Goal: Task Accomplishment & Management: Use online tool/utility

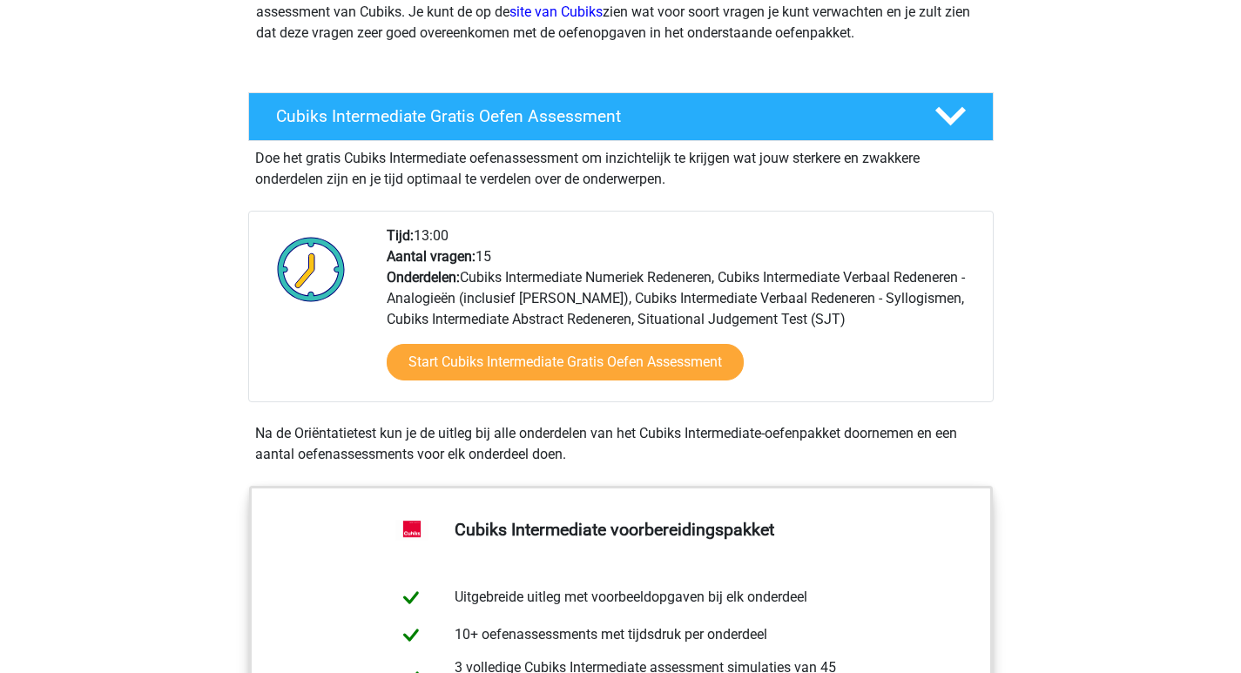
scroll to position [348, 0]
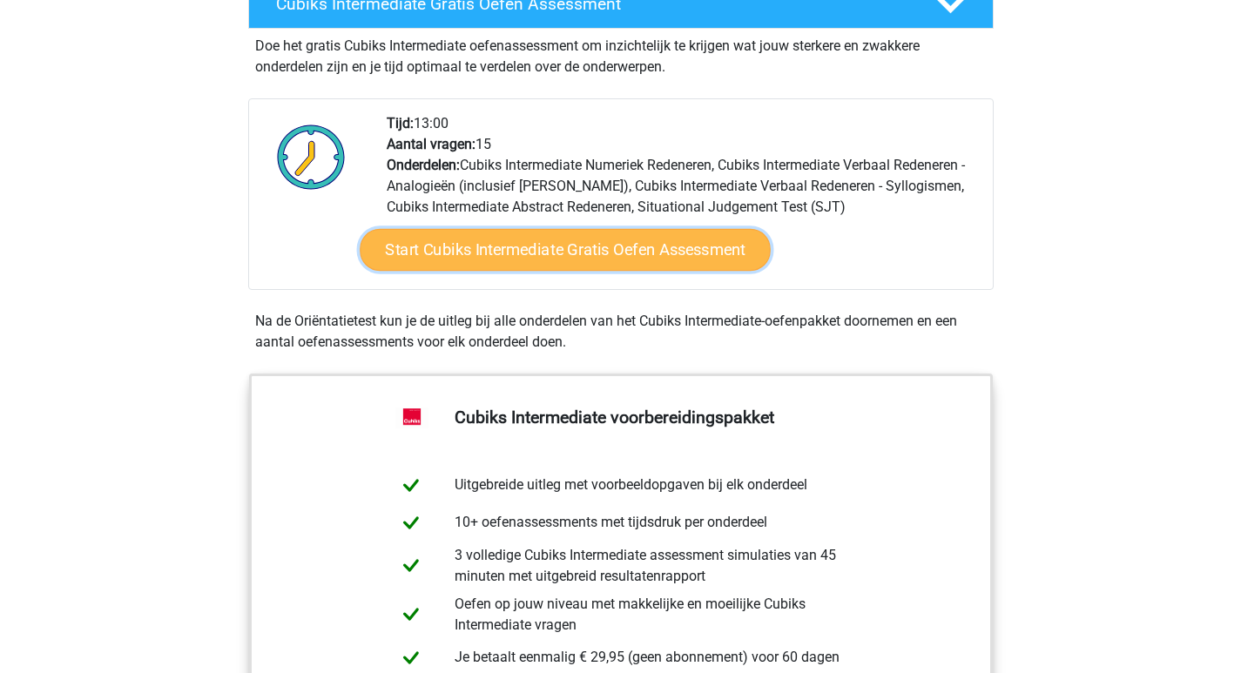
click at [589, 244] on link "Start Cubiks Intermediate Gratis Oefen Assessment" at bounding box center [565, 250] width 411 height 42
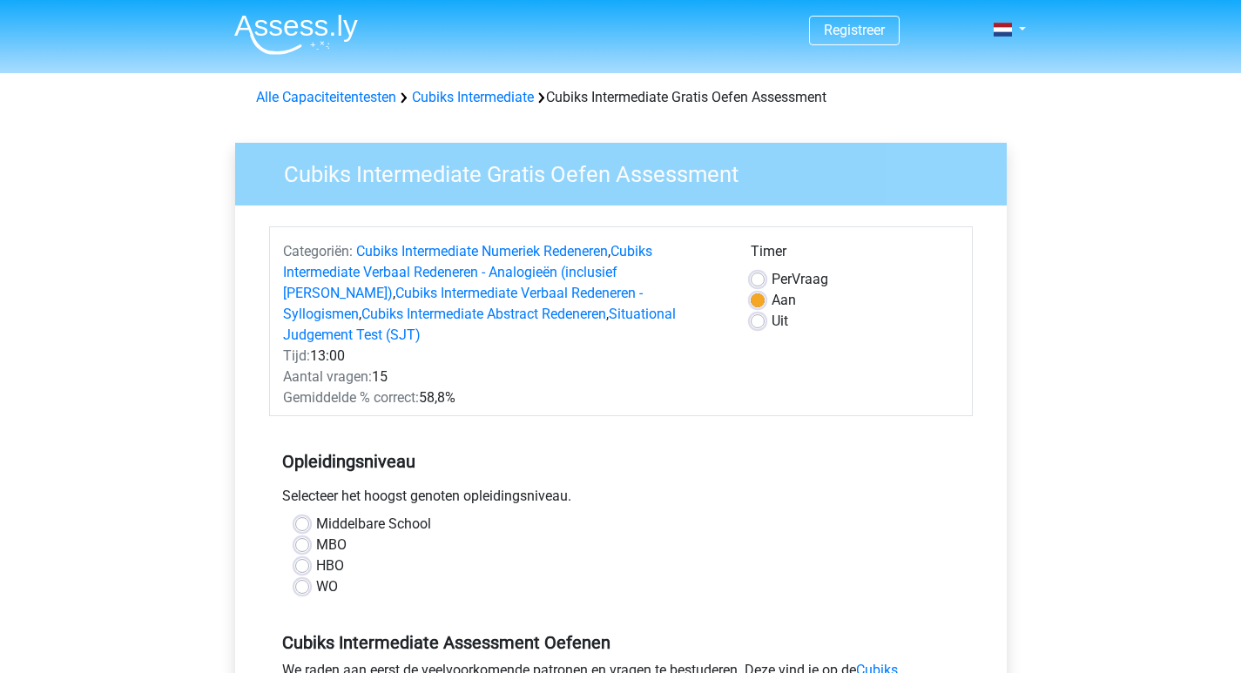
click at [316, 556] on label "HBO" at bounding box center [330, 566] width 28 height 21
click at [304, 556] on input "HBO" at bounding box center [302, 564] width 14 height 17
radio input "true"
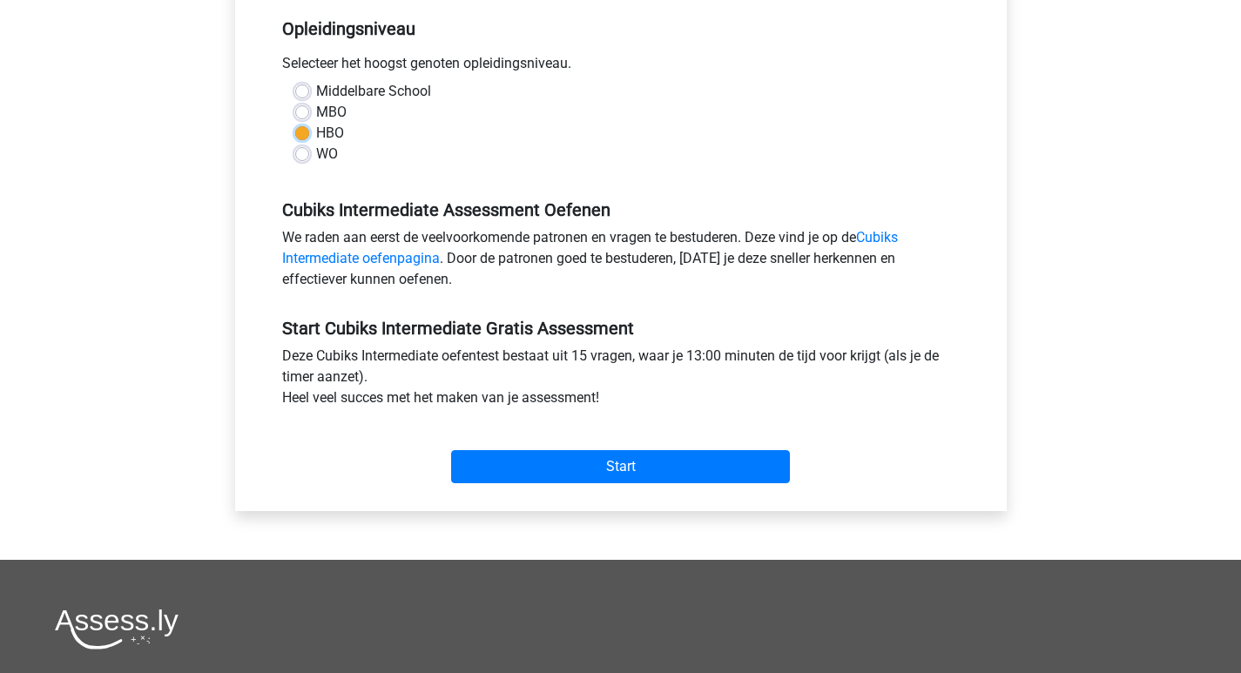
scroll to position [435, 0]
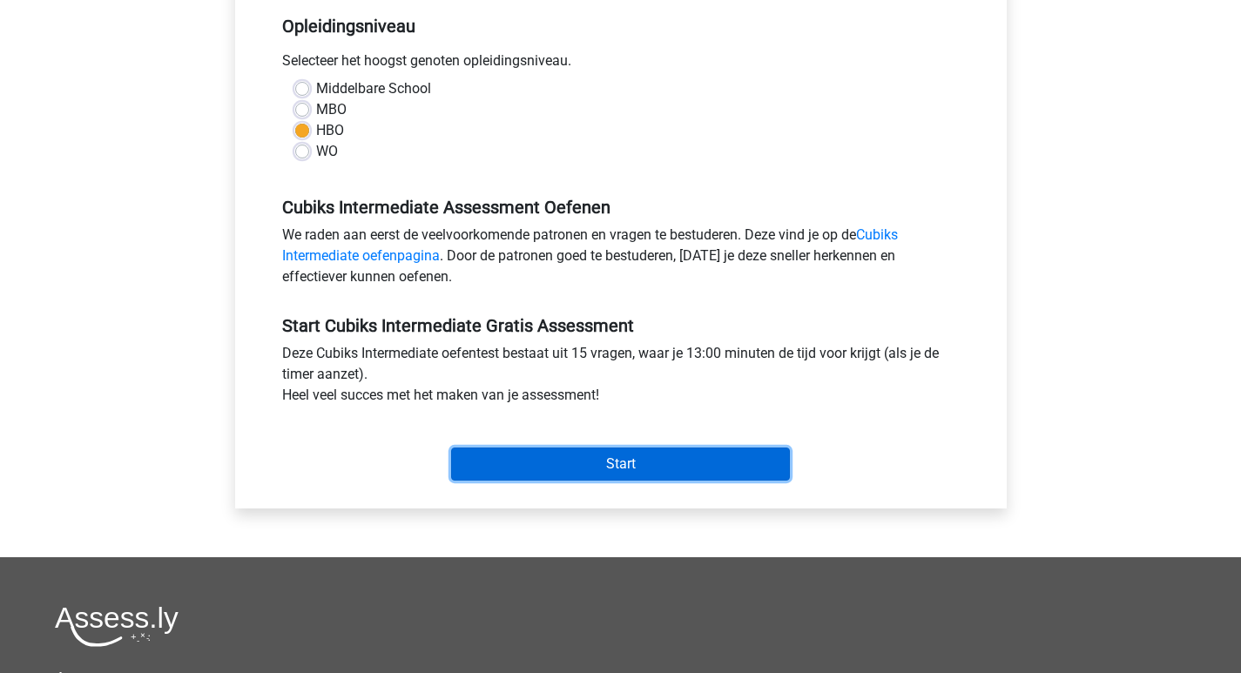
click at [630, 448] on input "Start" at bounding box center [620, 464] width 339 height 33
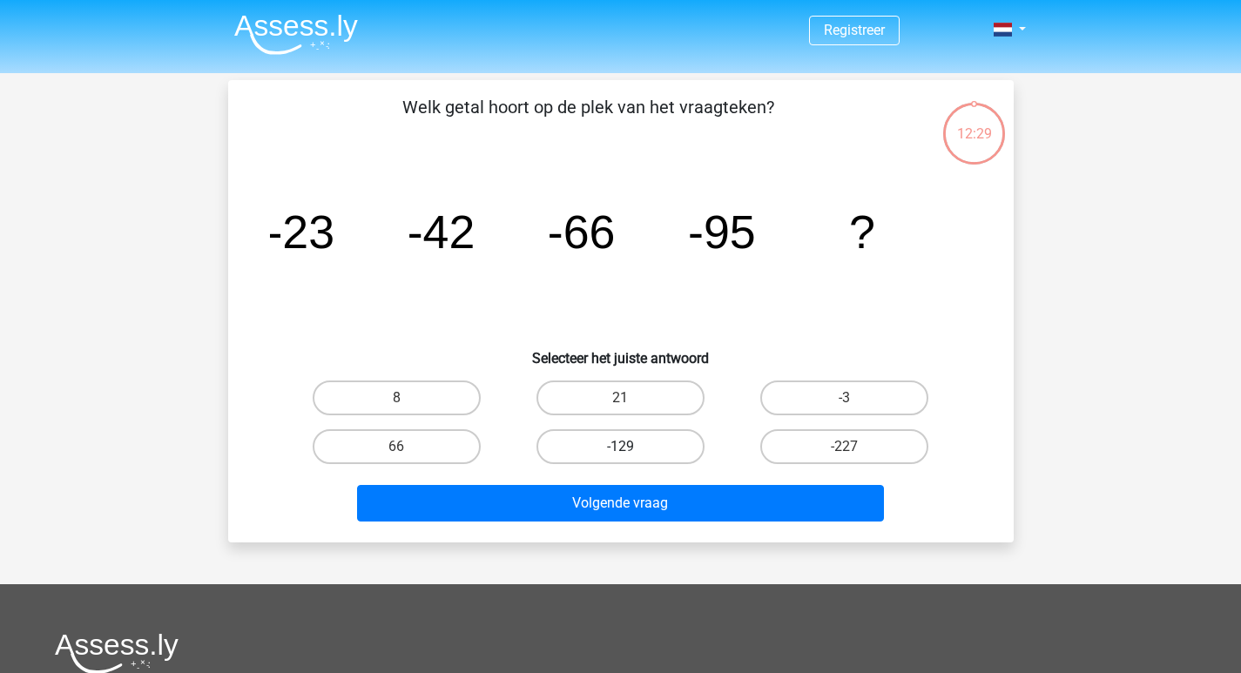
click at [636, 442] on label "-129" at bounding box center [620, 446] width 168 height 35
click at [631, 447] on input "-129" at bounding box center [625, 452] width 11 height 11
radio input "true"
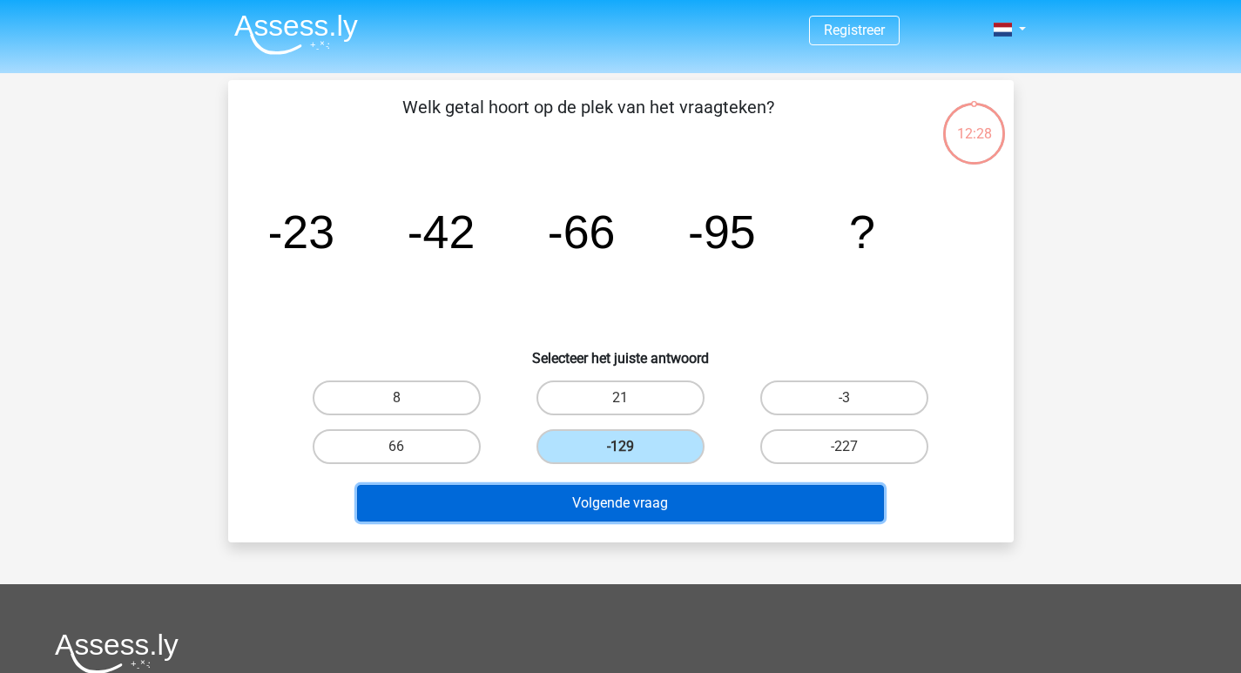
click at [651, 498] on button "Volgende vraag" at bounding box center [620, 503] width 527 height 37
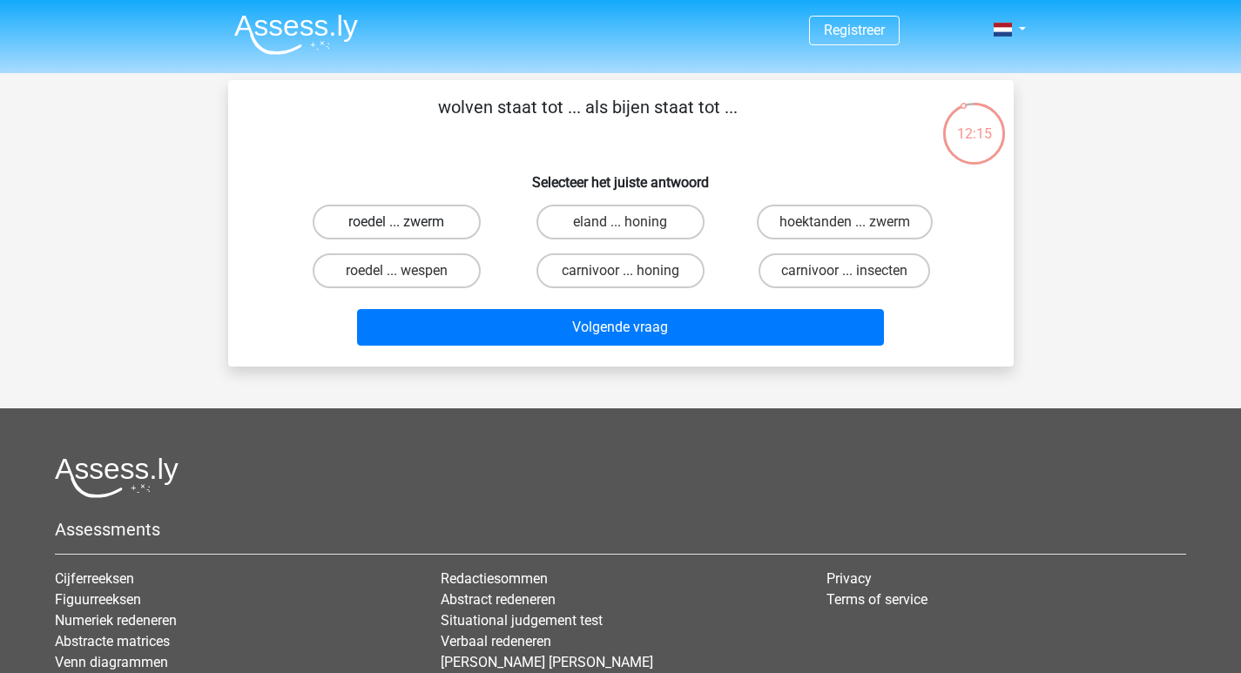
click at [429, 224] on label "roedel ... zwerm" at bounding box center [397, 222] width 168 height 35
click at [407, 224] on input "roedel ... zwerm" at bounding box center [401, 227] width 11 height 11
radio input "true"
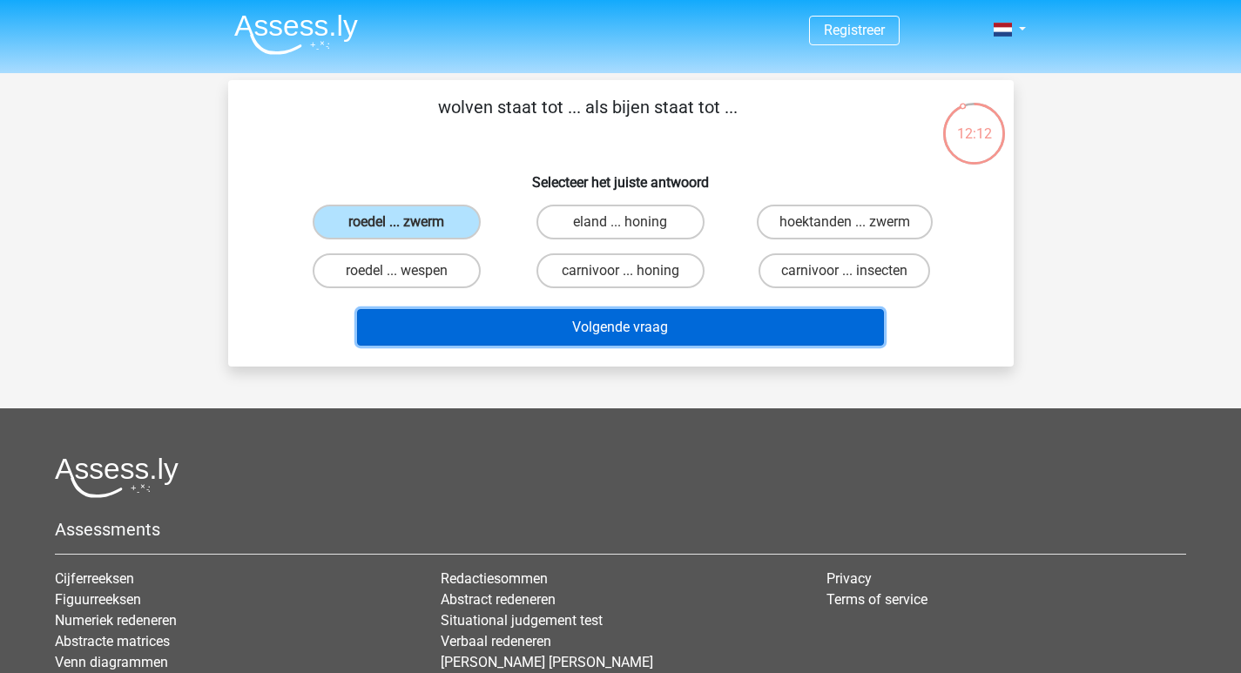
click at [597, 327] on button "Volgende vraag" at bounding box center [620, 327] width 527 height 37
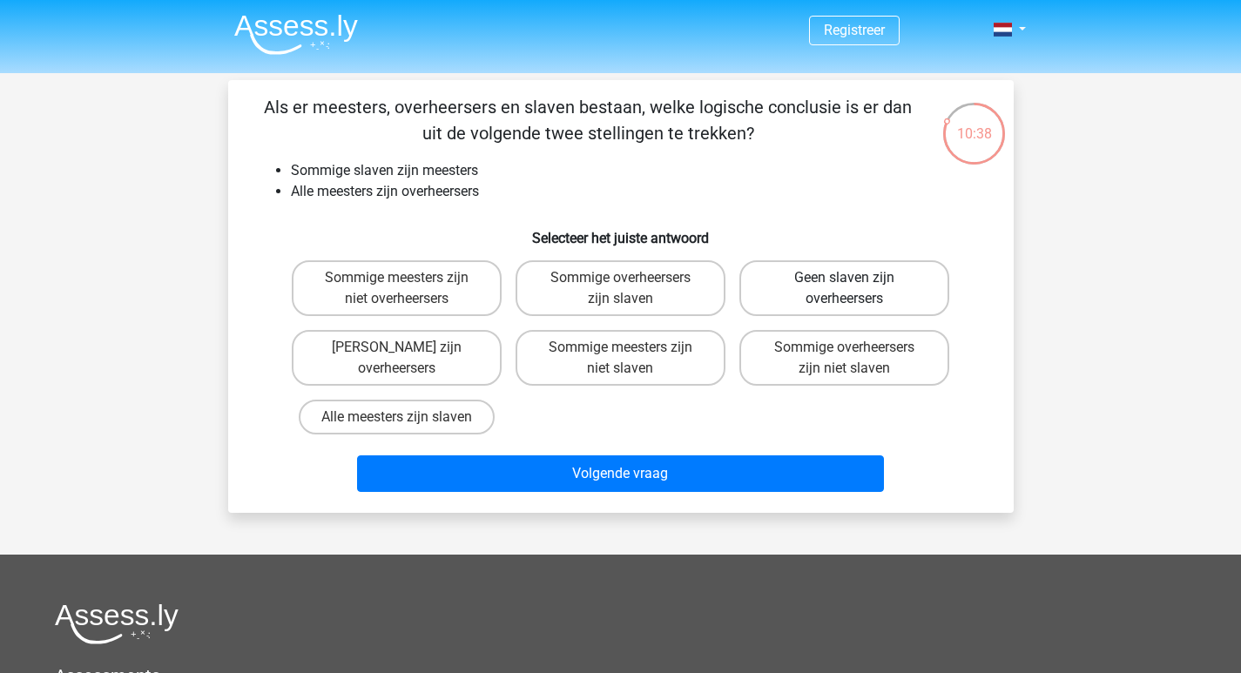
click at [851, 294] on label "Geen slaven zijn overheersers" at bounding box center [844, 288] width 210 height 56
click at [851, 289] on input "Geen slaven zijn overheersers" at bounding box center [850, 283] width 11 height 11
radio input "true"
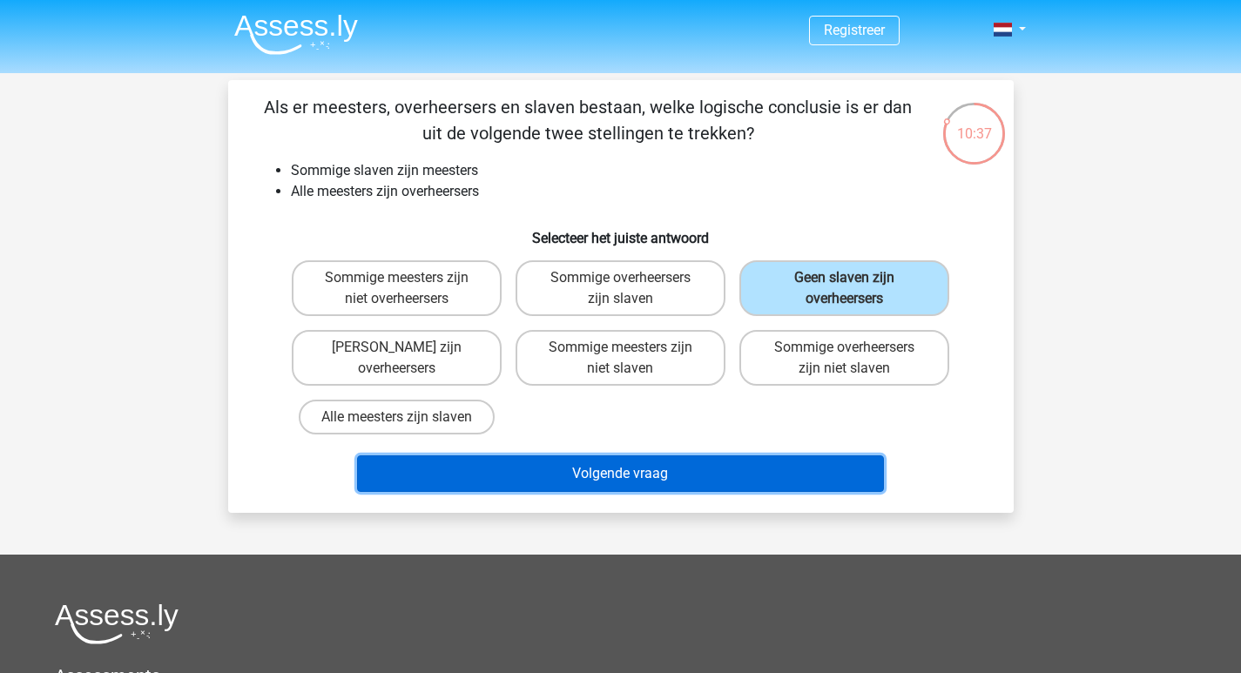
click at [680, 481] on button "Volgende vraag" at bounding box center [620, 473] width 527 height 37
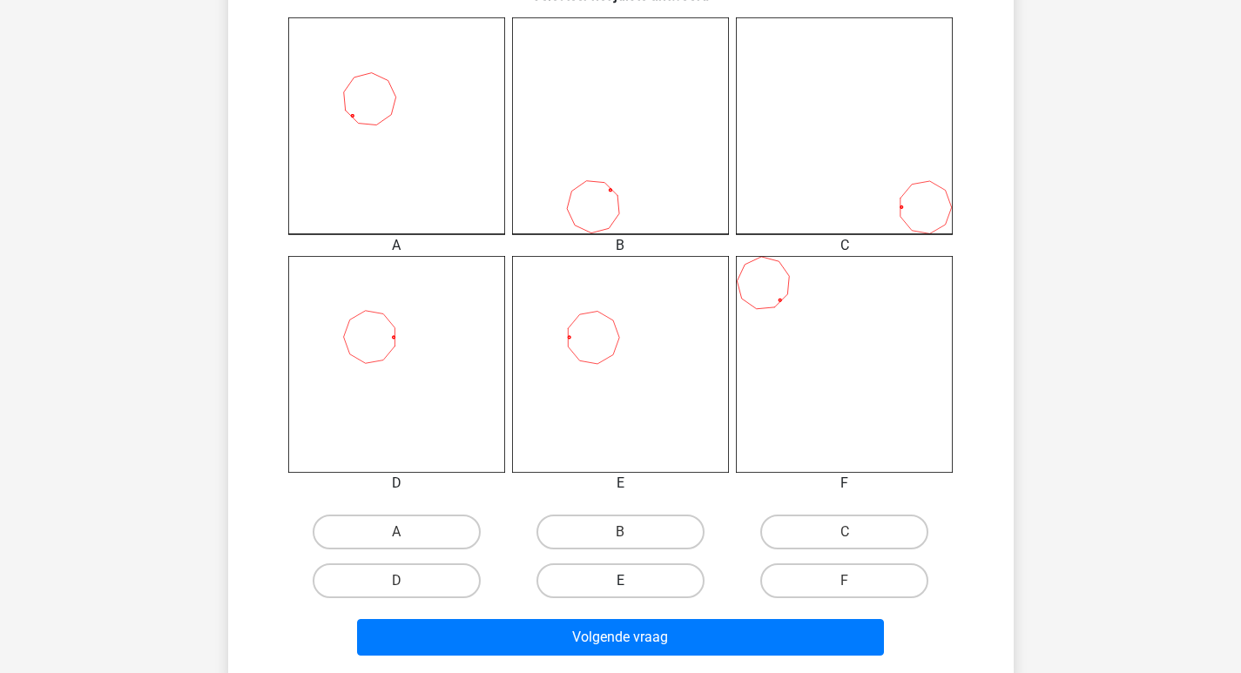
scroll to position [522, 0]
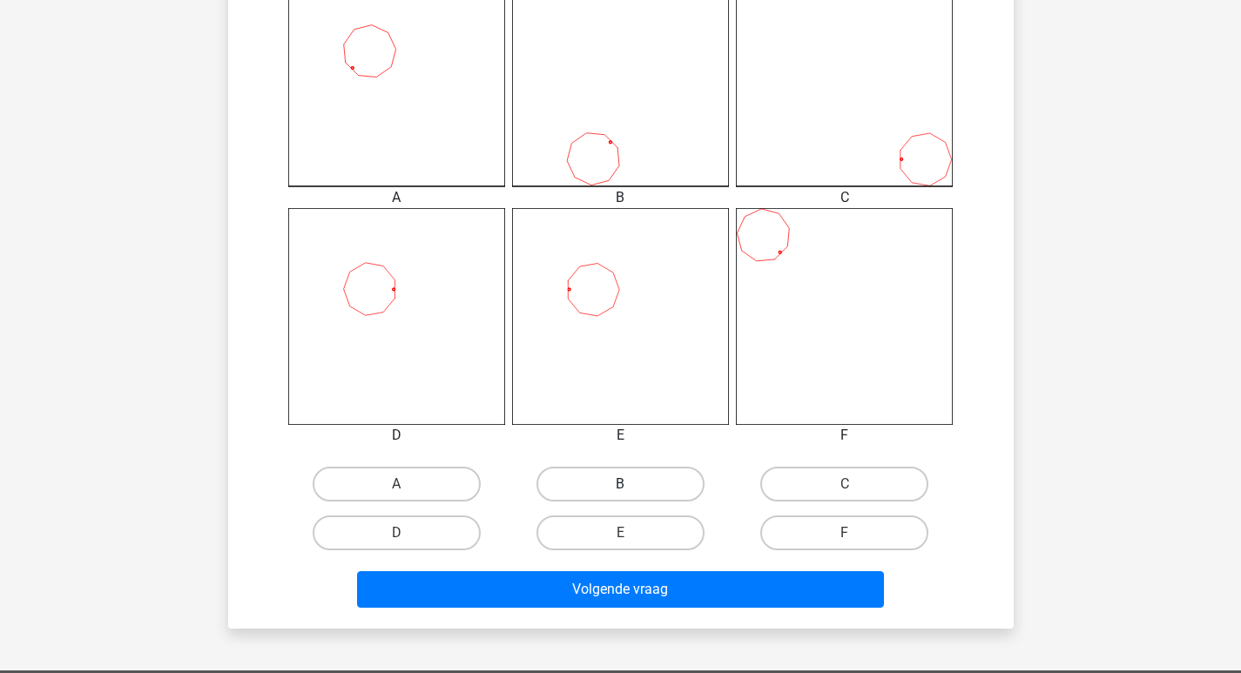
click at [645, 488] on label "B" at bounding box center [620, 484] width 168 height 35
click at [631, 488] on input "B" at bounding box center [625, 489] width 11 height 11
radio input "true"
click at [662, 539] on label "E" at bounding box center [620, 532] width 168 height 35
click at [631, 539] on input "E" at bounding box center [625, 538] width 11 height 11
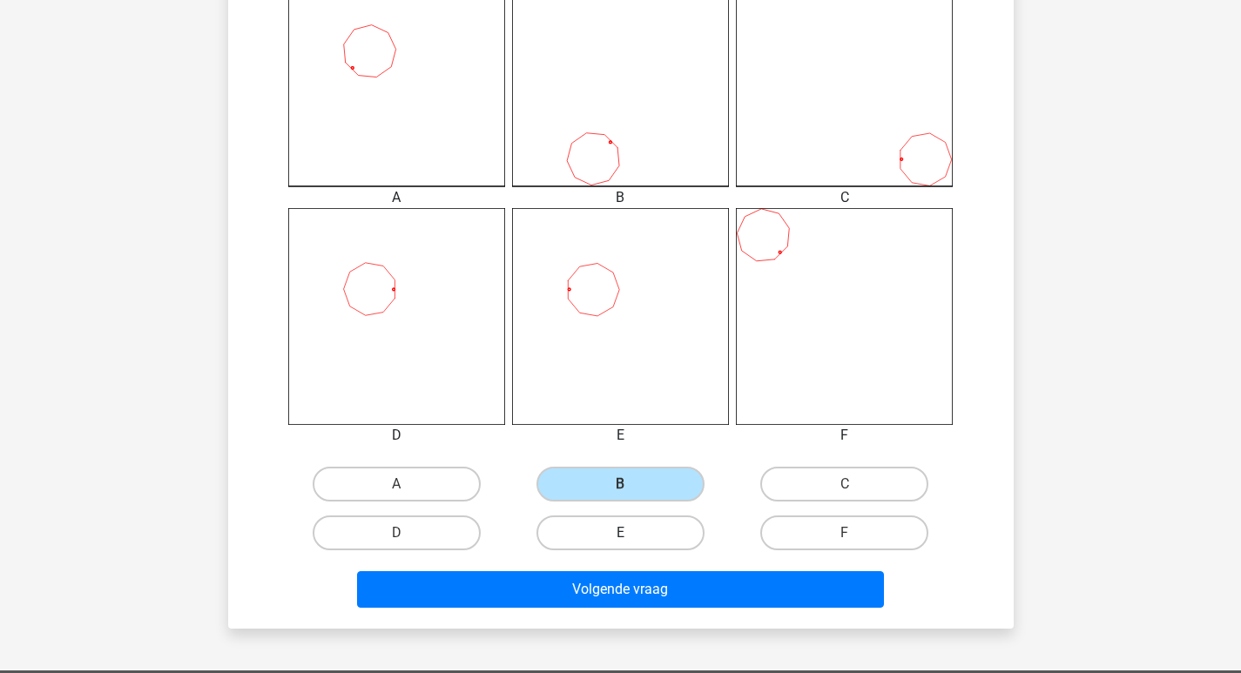
radio input "true"
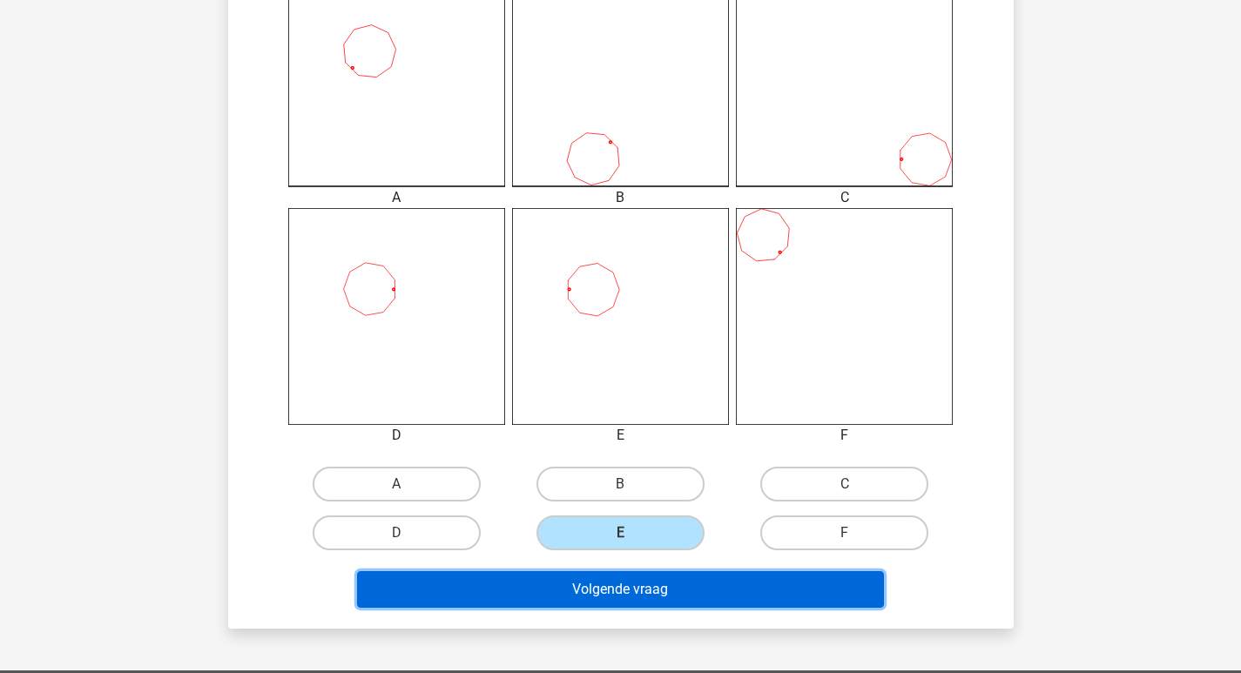
click at [653, 593] on button "Volgende vraag" at bounding box center [620, 589] width 527 height 37
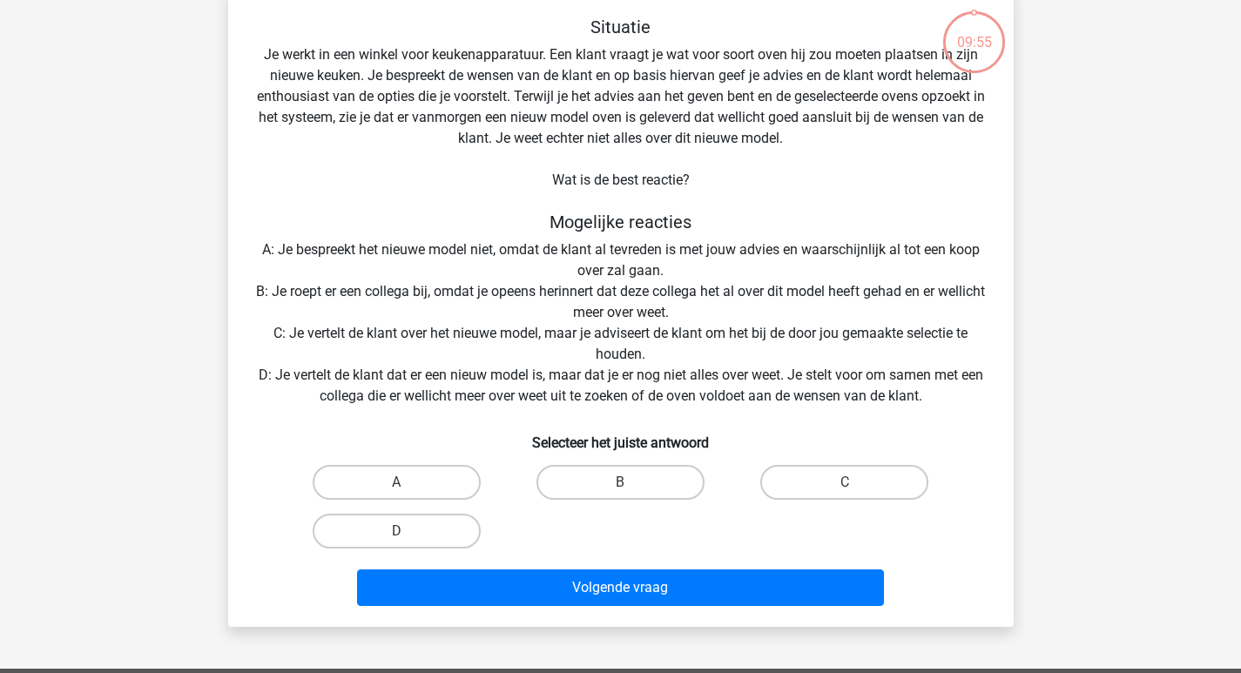
scroll to position [80, 0]
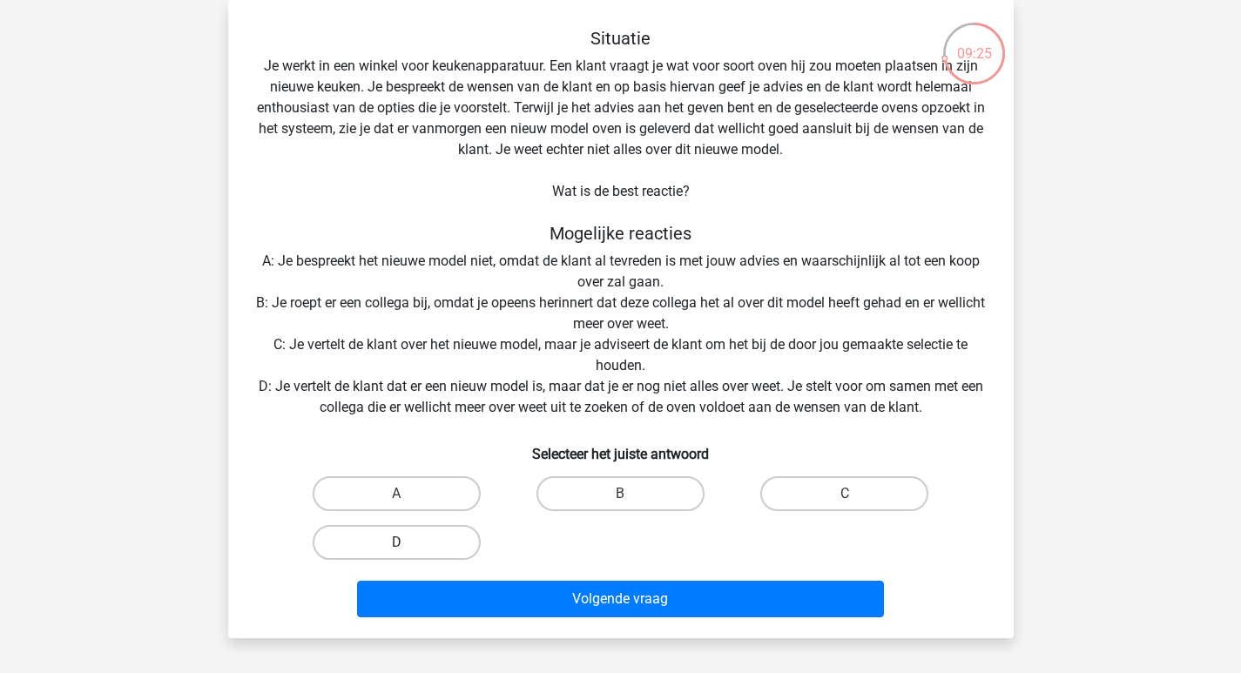
click at [419, 538] on label "D" at bounding box center [397, 542] width 168 height 35
click at [407, 542] on input "D" at bounding box center [401, 547] width 11 height 11
radio input "true"
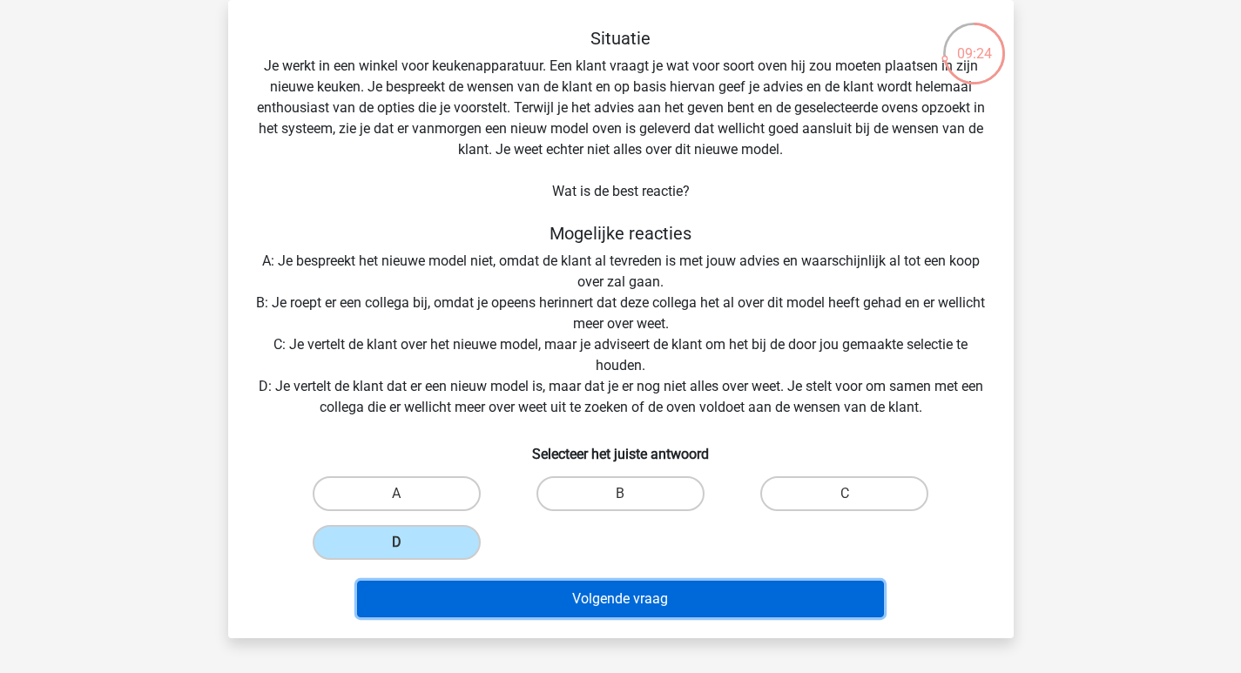
click at [643, 603] on button "Volgende vraag" at bounding box center [620, 599] width 527 height 37
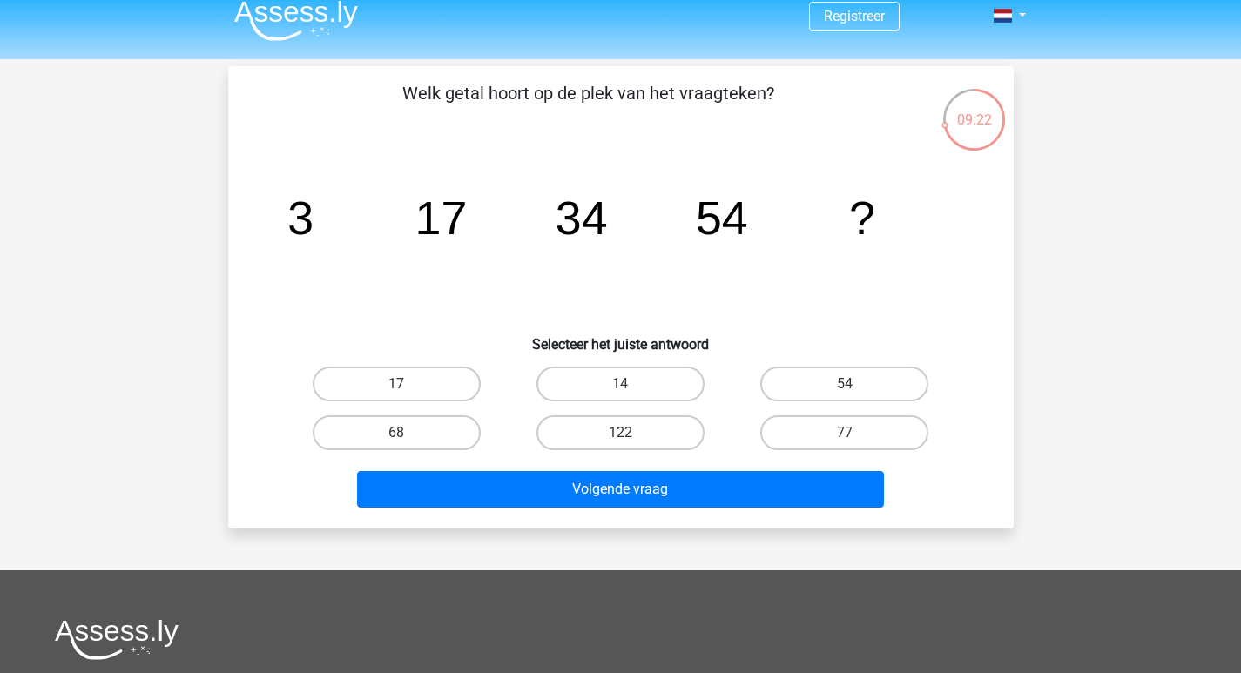
scroll to position [0, 0]
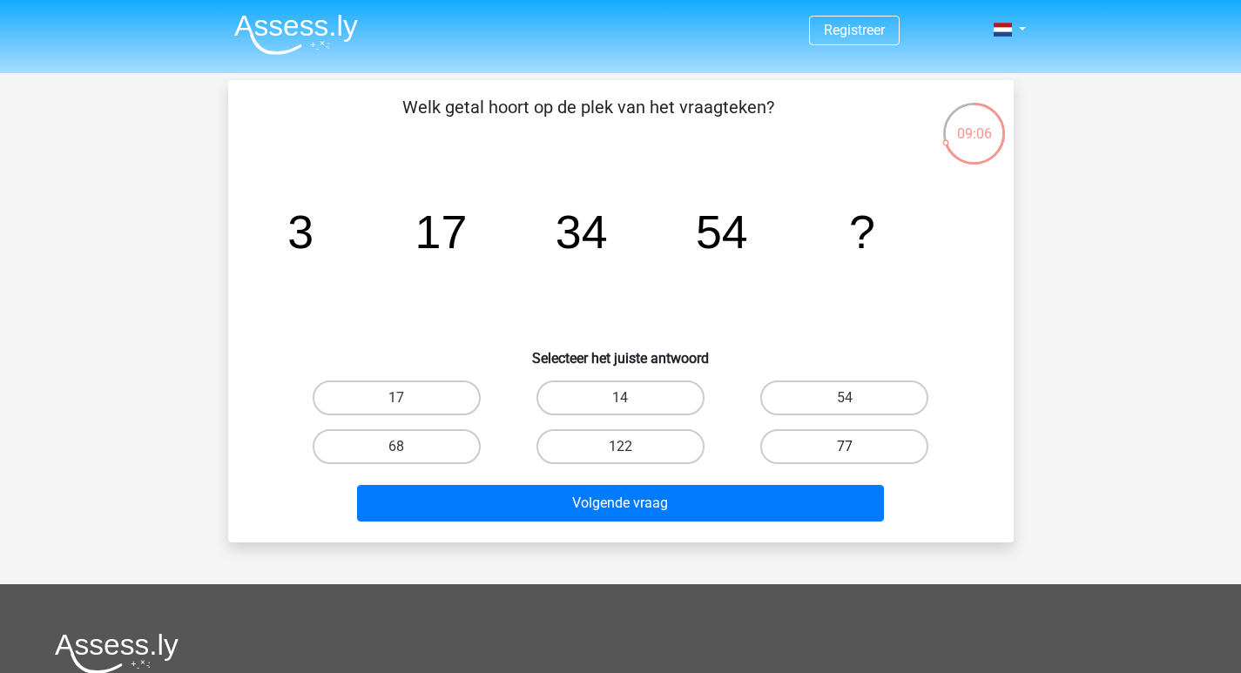
click at [844, 440] on label "77" at bounding box center [844, 446] width 168 height 35
click at [845, 447] on input "77" at bounding box center [850, 452] width 11 height 11
radio input "true"
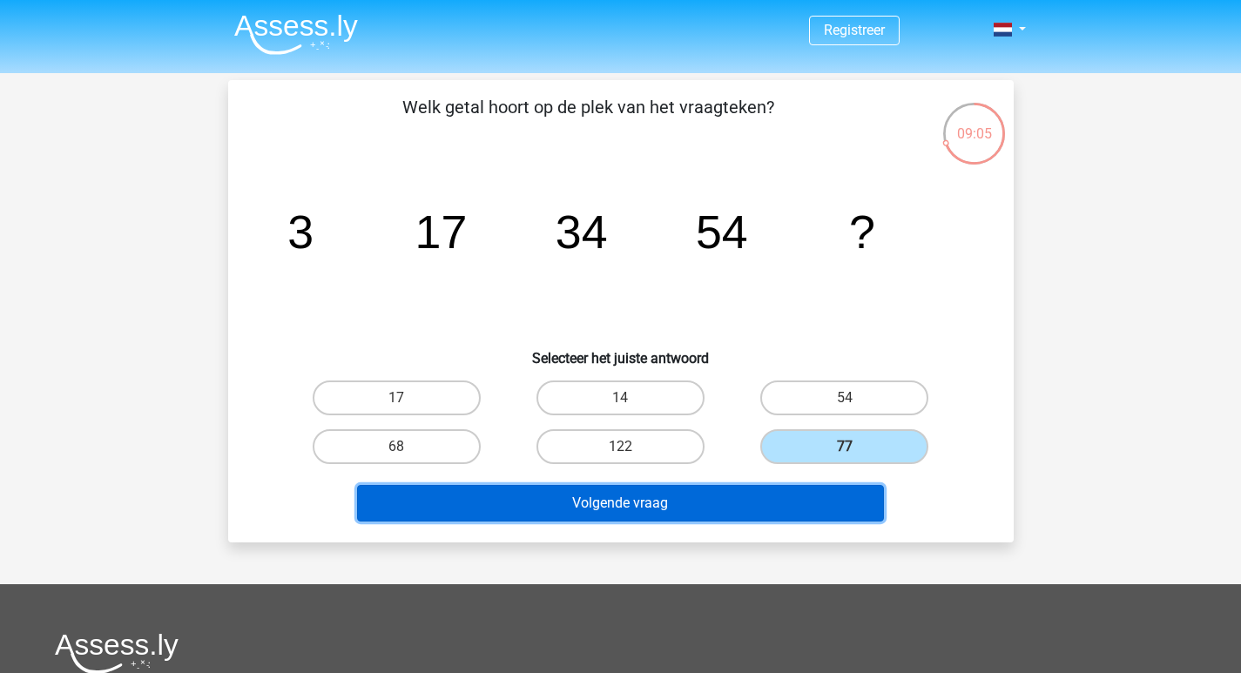
click at [680, 495] on button "Volgende vraag" at bounding box center [620, 503] width 527 height 37
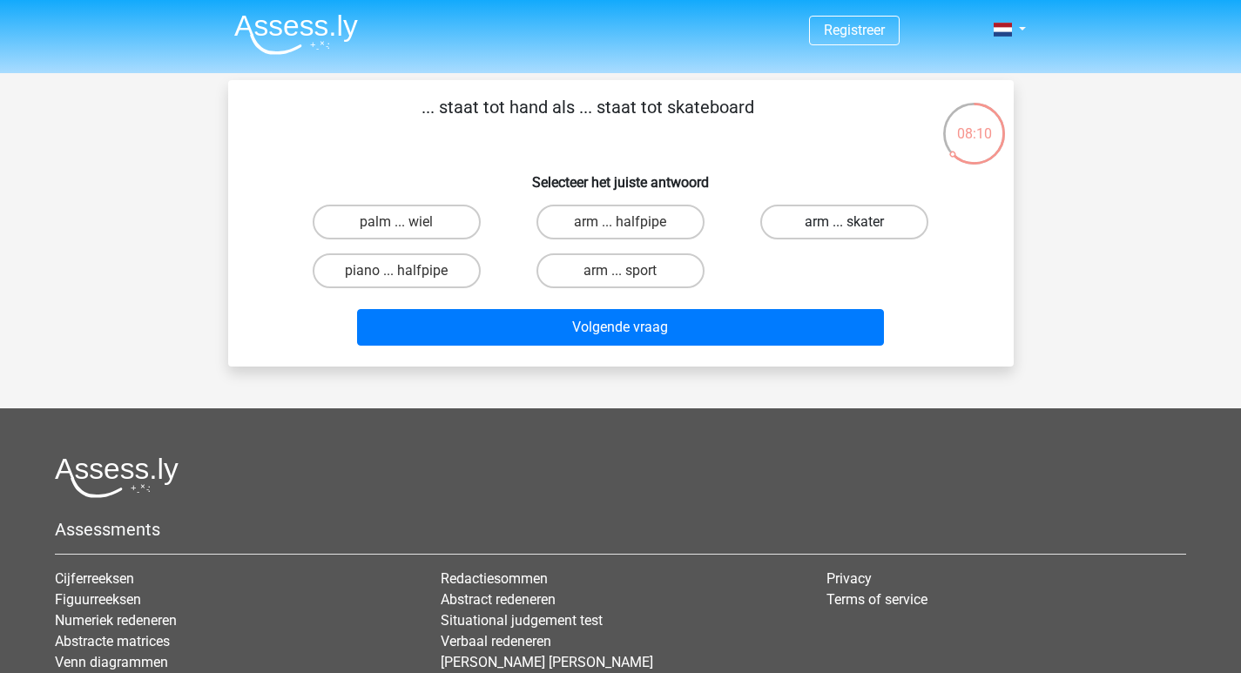
click at [850, 220] on label "arm ... skater" at bounding box center [844, 222] width 168 height 35
click at [850, 222] on input "arm ... skater" at bounding box center [850, 227] width 11 height 11
radio input "true"
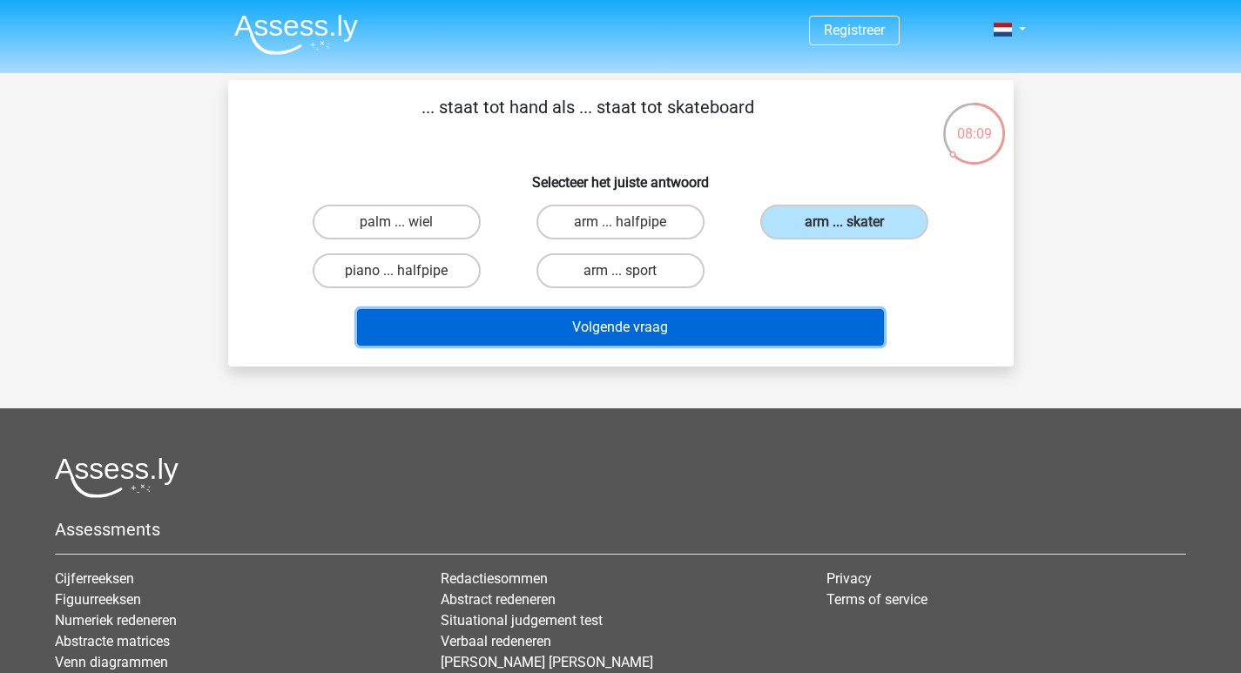
click at [744, 329] on button "Volgende vraag" at bounding box center [620, 327] width 527 height 37
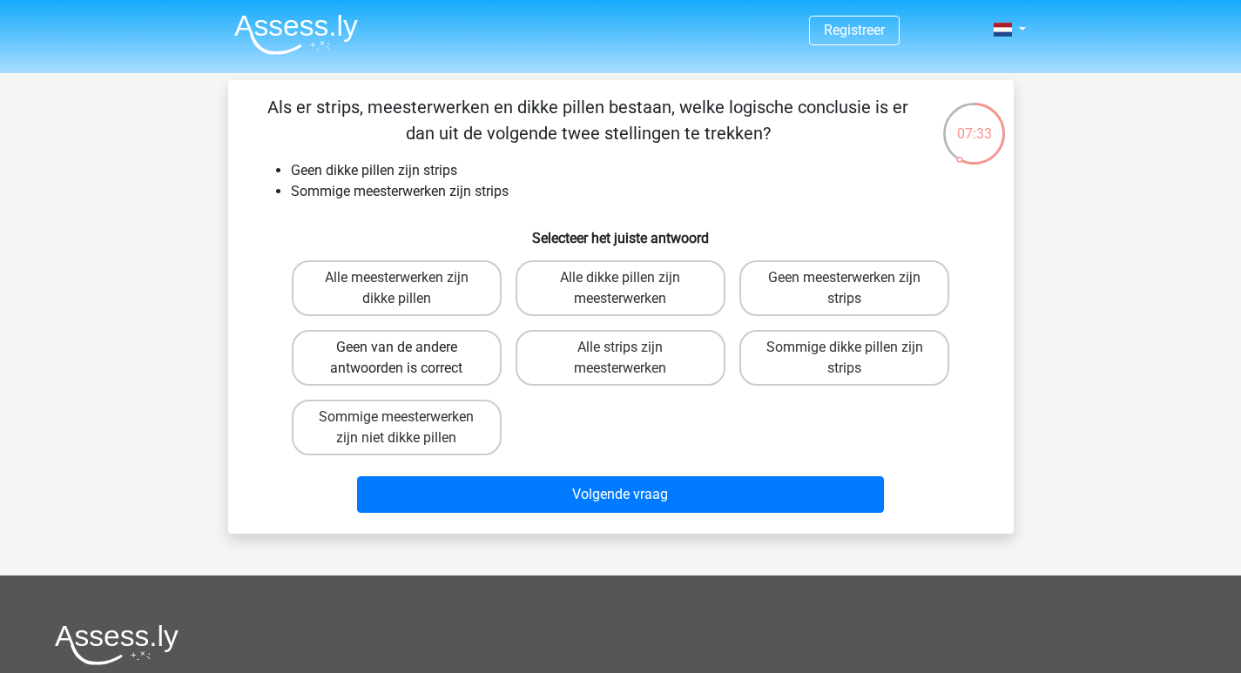
click at [419, 352] on label "Geen van de andere antwoorden is correct" at bounding box center [397, 358] width 210 height 56
click at [407, 352] on input "Geen van de andere antwoorden is correct" at bounding box center [401, 352] width 11 height 11
radio input "true"
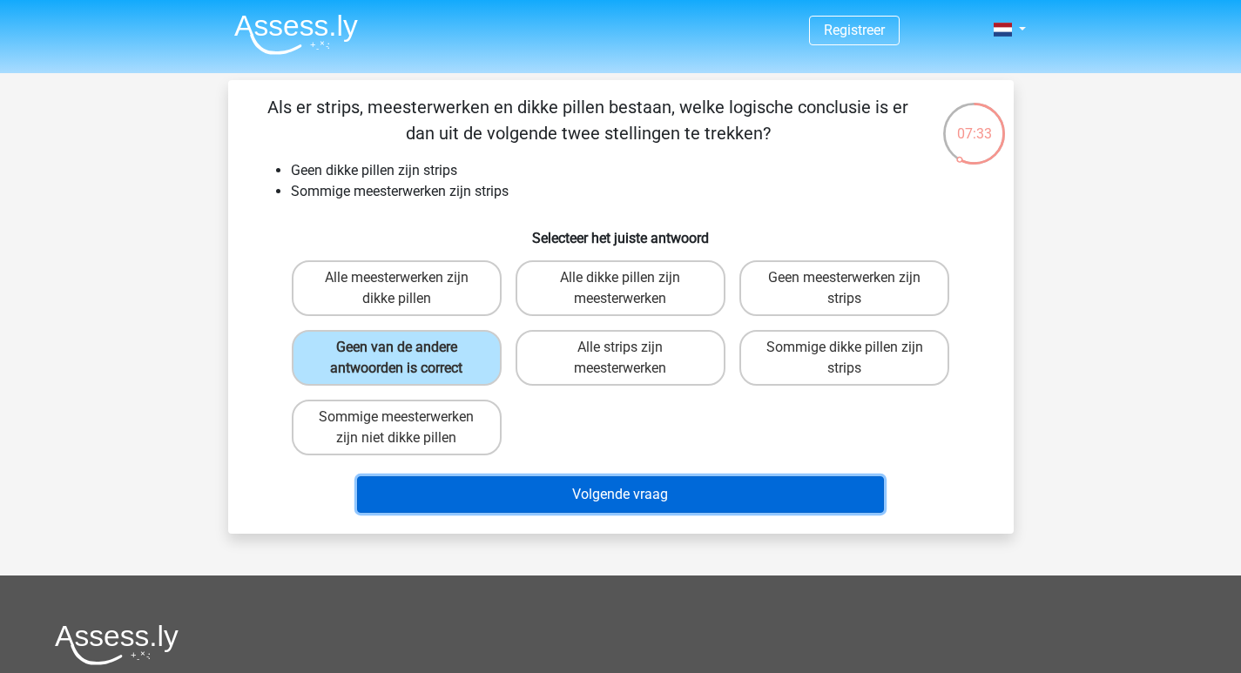
click at [600, 495] on button "Volgende vraag" at bounding box center [620, 494] width 527 height 37
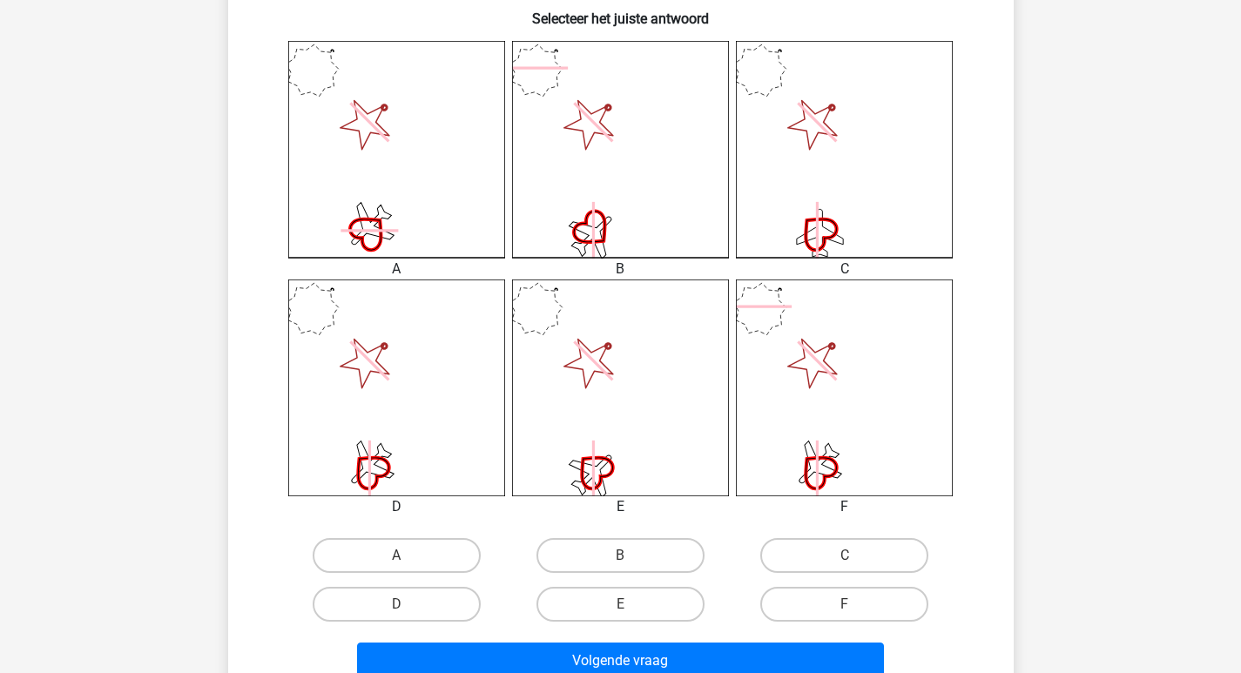
scroll to position [522, 0]
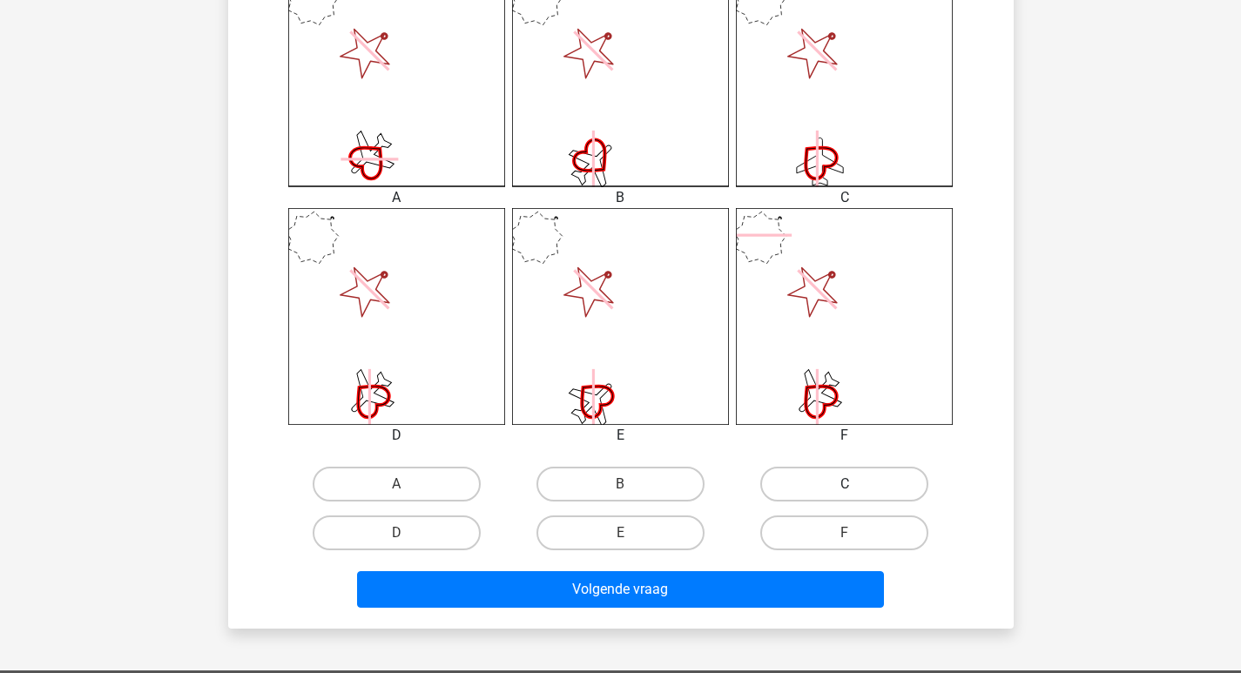
click at [830, 488] on label "C" at bounding box center [844, 484] width 168 height 35
click at [845, 488] on input "C" at bounding box center [850, 489] width 11 height 11
radio input "true"
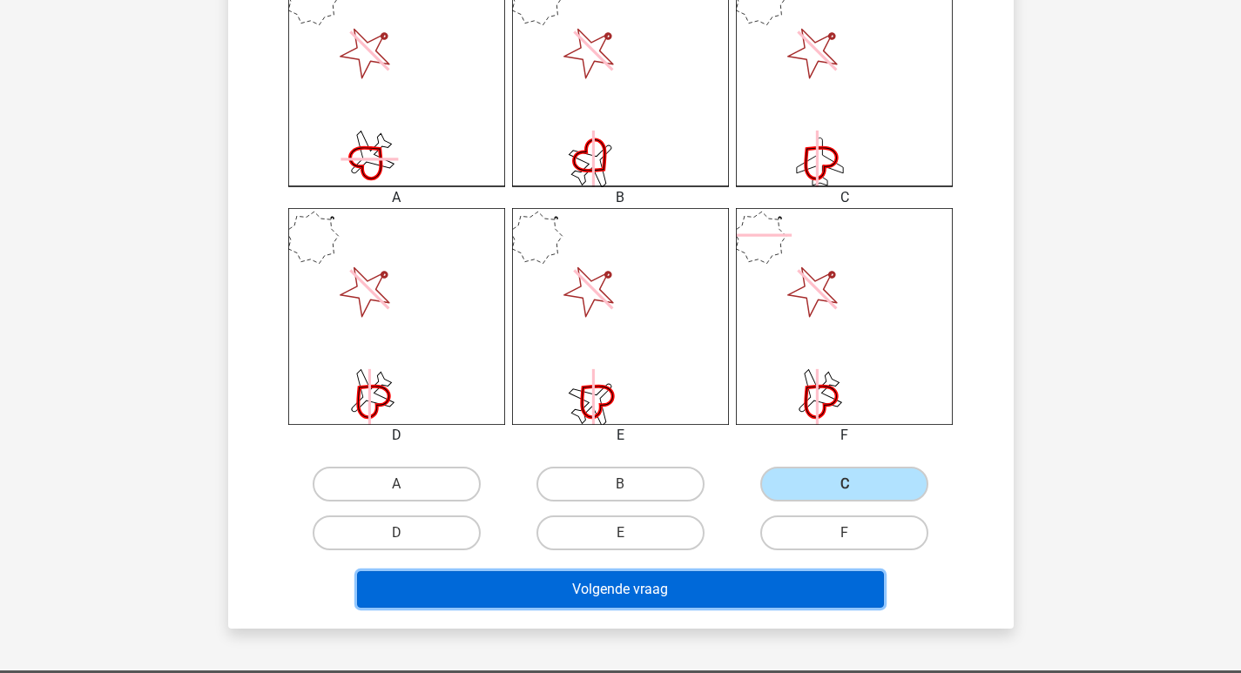
click at [796, 582] on button "Volgende vraag" at bounding box center [620, 589] width 527 height 37
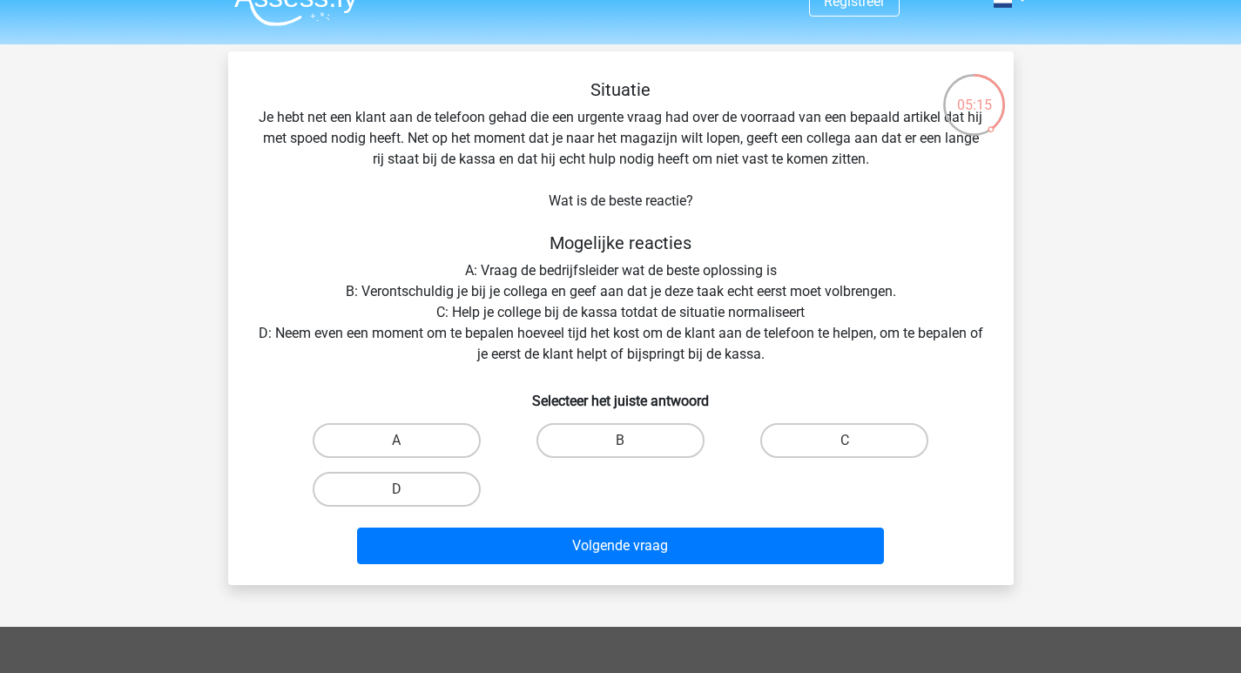
scroll to position [0, 0]
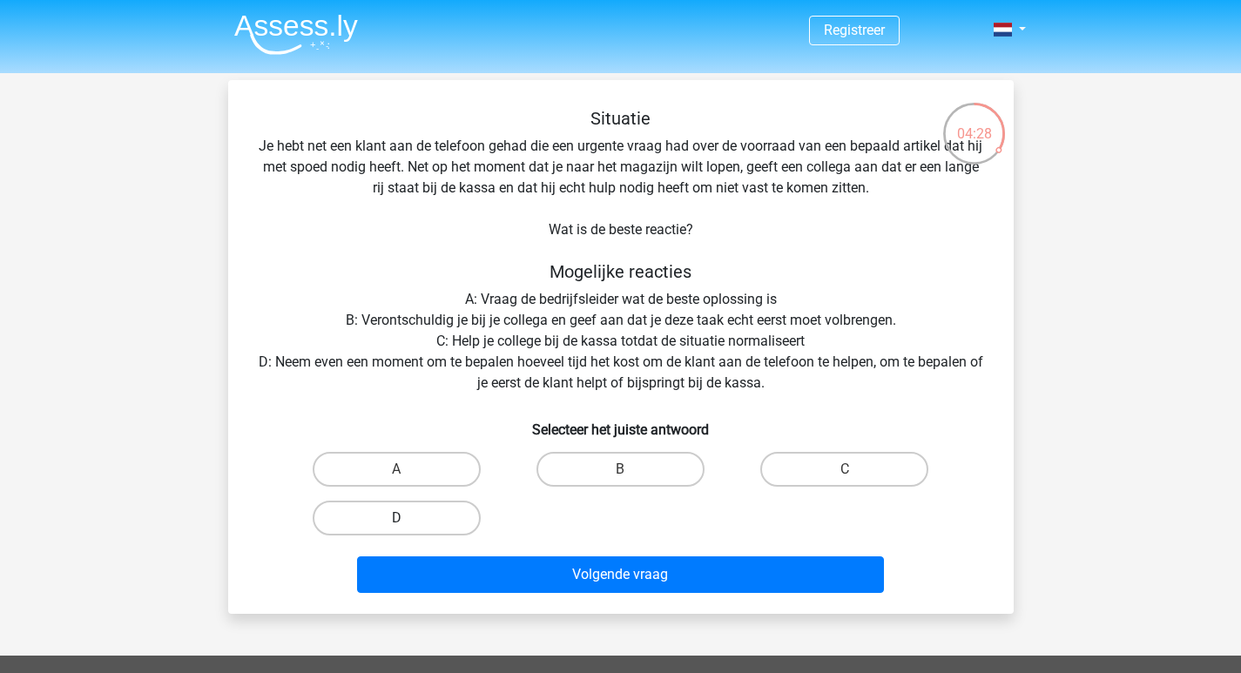
click at [453, 521] on label "D" at bounding box center [397, 518] width 168 height 35
click at [407, 521] on input "D" at bounding box center [401, 523] width 11 height 11
radio input "true"
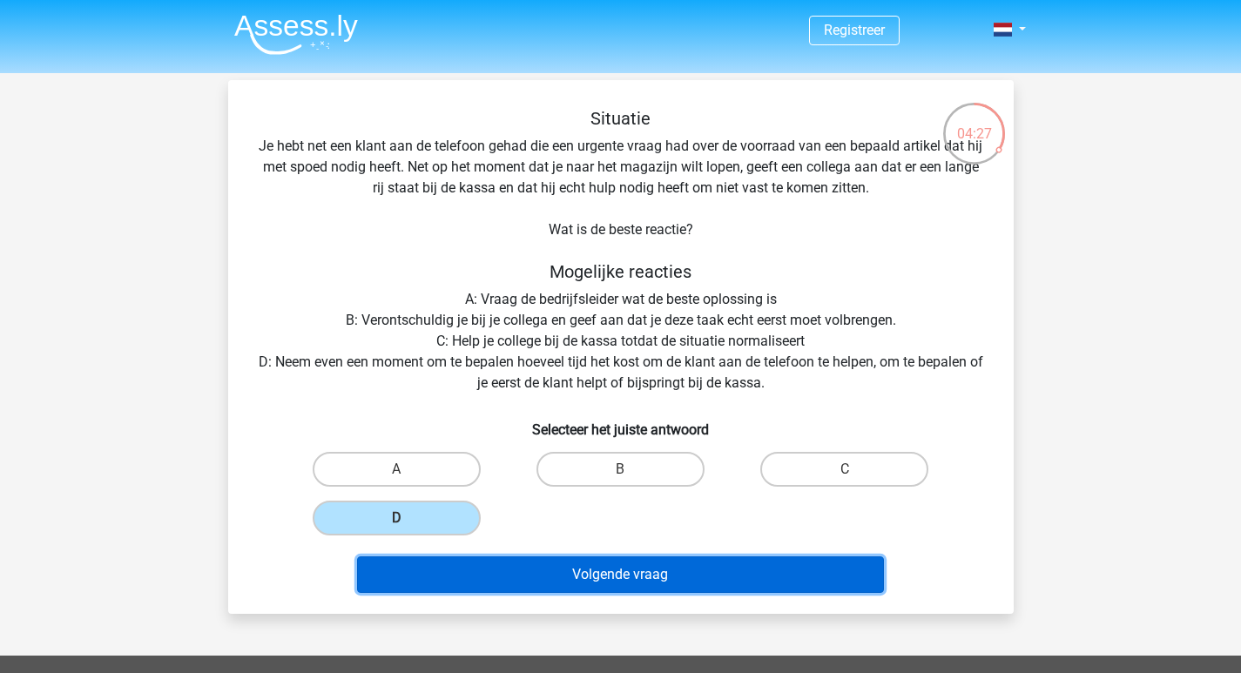
click at [600, 570] on button "Volgende vraag" at bounding box center [620, 574] width 527 height 37
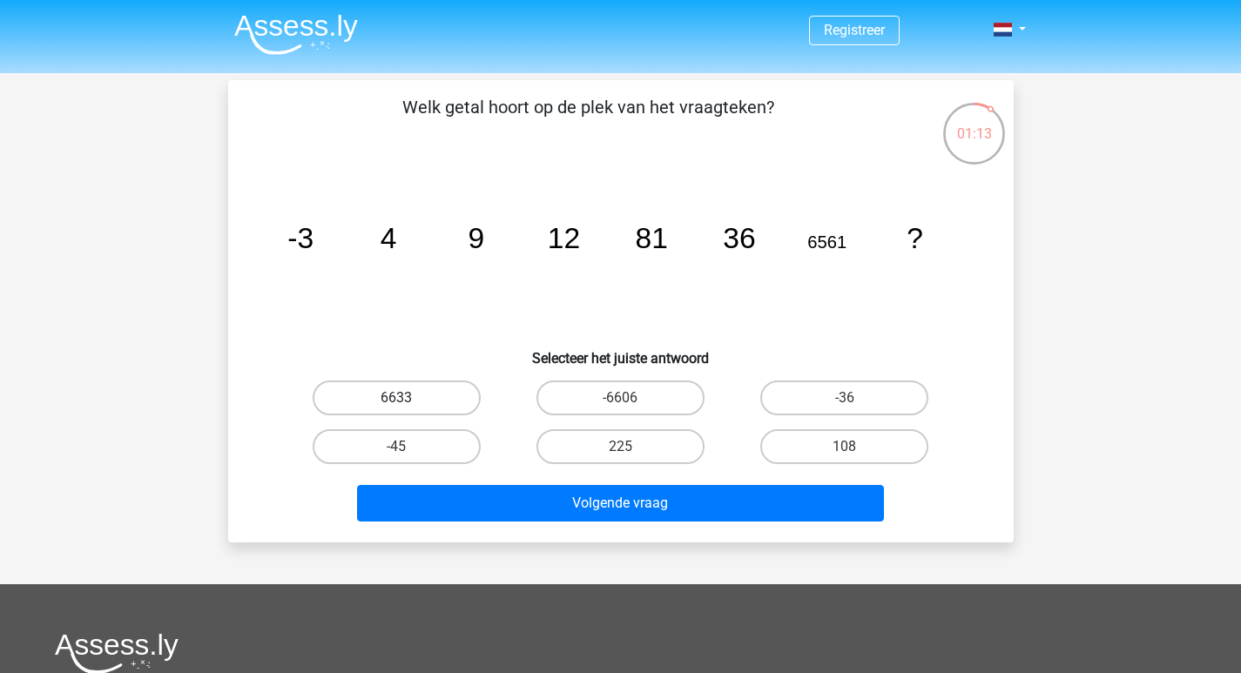
click at [387, 393] on label "6633" at bounding box center [397, 397] width 168 height 35
click at [396, 398] on input "6633" at bounding box center [401, 403] width 11 height 11
radio input "true"
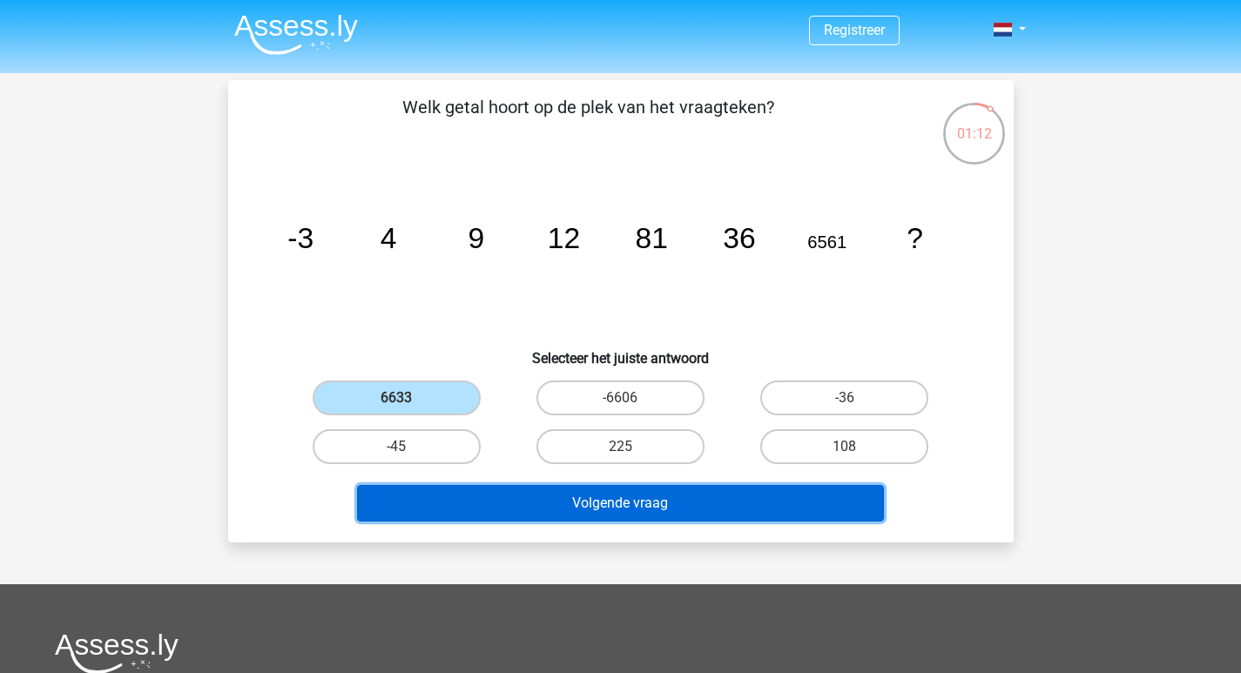
click at [596, 504] on button "Volgende vraag" at bounding box center [620, 503] width 527 height 37
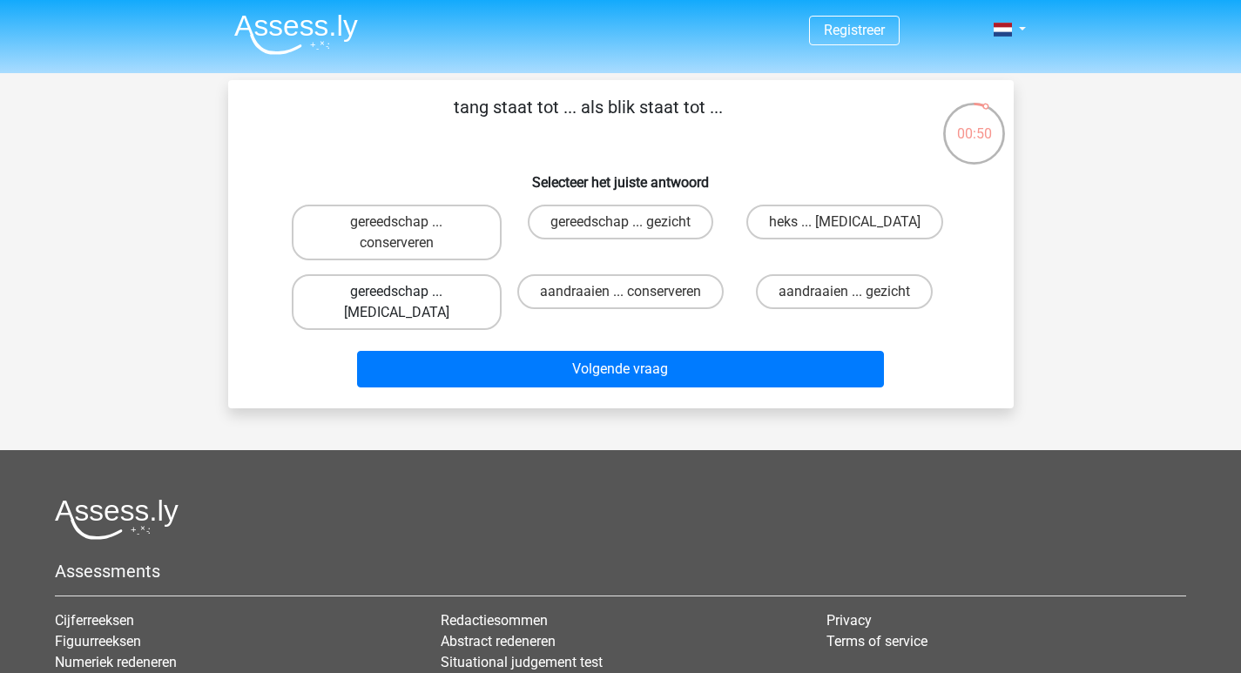
click at [368, 293] on label "gereedschap ... [MEDICAL_DATA]" at bounding box center [397, 302] width 210 height 56
click at [396, 293] on input "gereedschap ... [MEDICAL_DATA]" at bounding box center [401, 297] width 11 height 11
radio input "true"
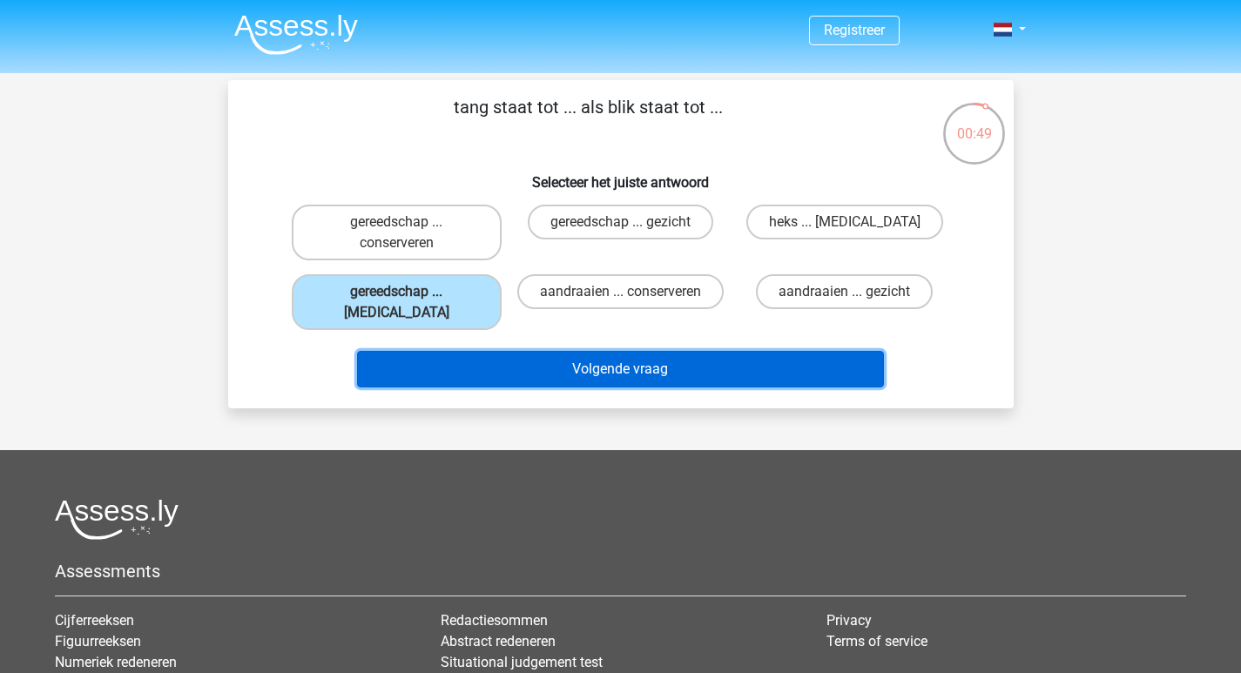
click at [608, 354] on button "Volgende vraag" at bounding box center [620, 369] width 527 height 37
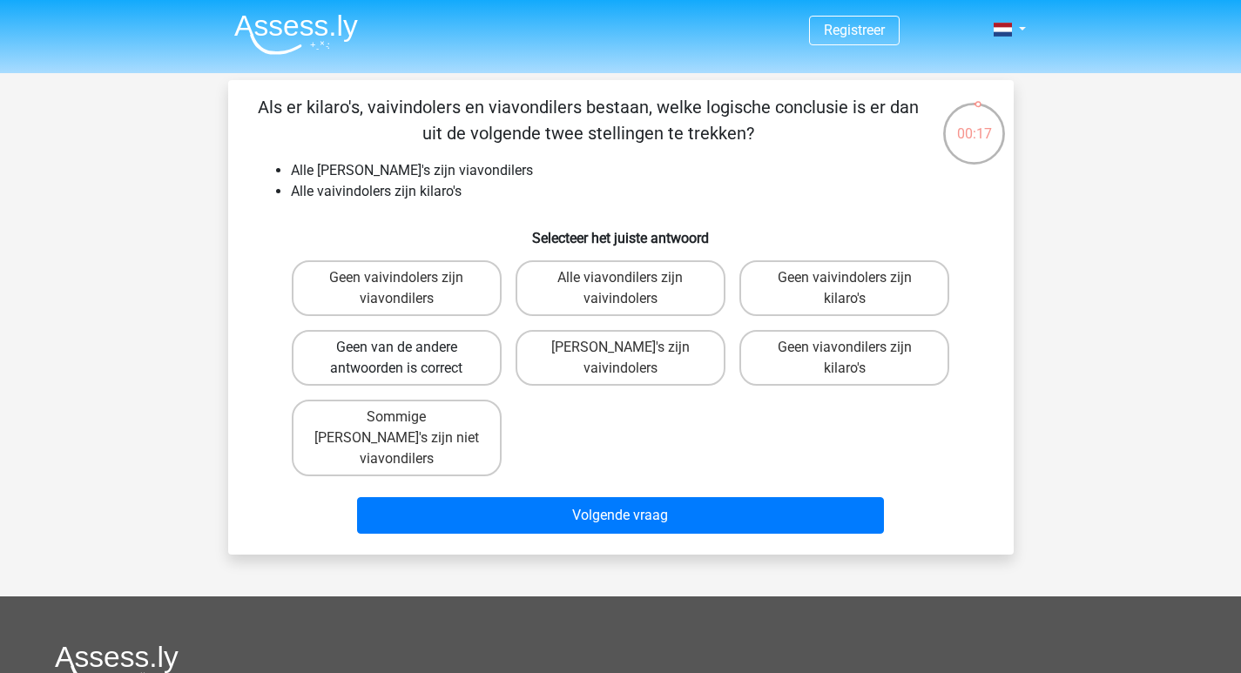
click at [387, 360] on label "Geen van de andere antwoorden is correct" at bounding box center [397, 358] width 210 height 56
click at [396, 359] on input "Geen van de andere antwoorden is correct" at bounding box center [401, 352] width 11 height 11
radio input "true"
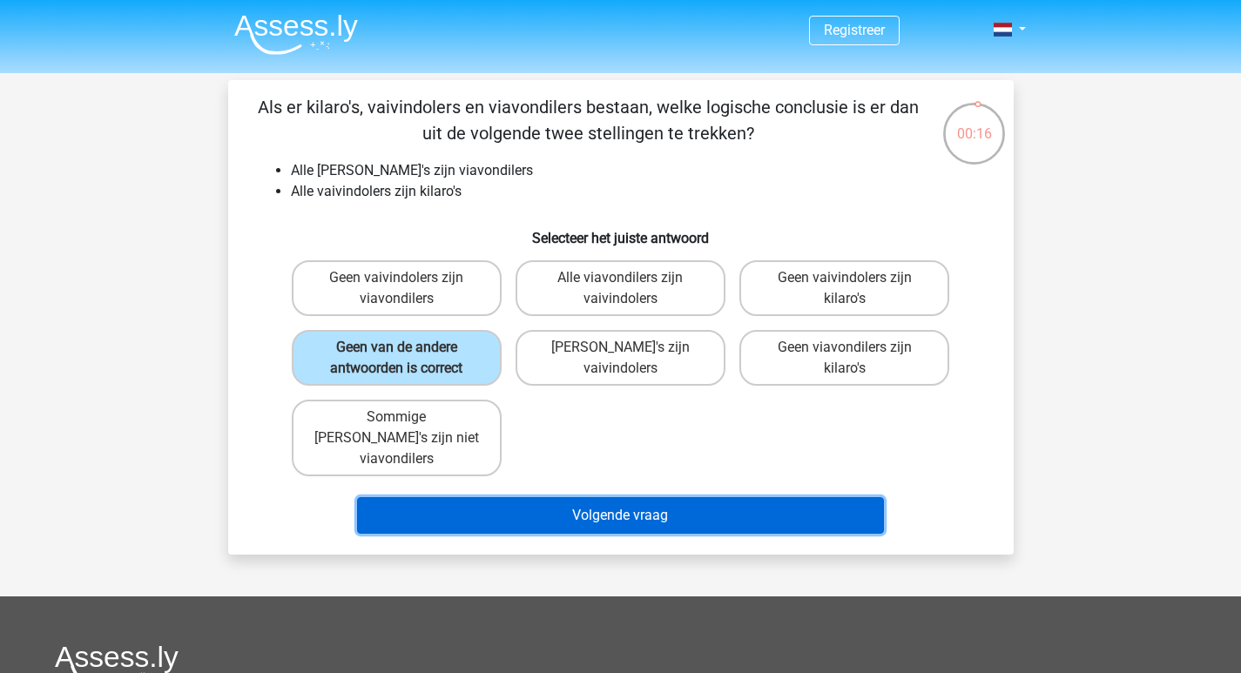
click at [639, 497] on button "Volgende vraag" at bounding box center [620, 515] width 527 height 37
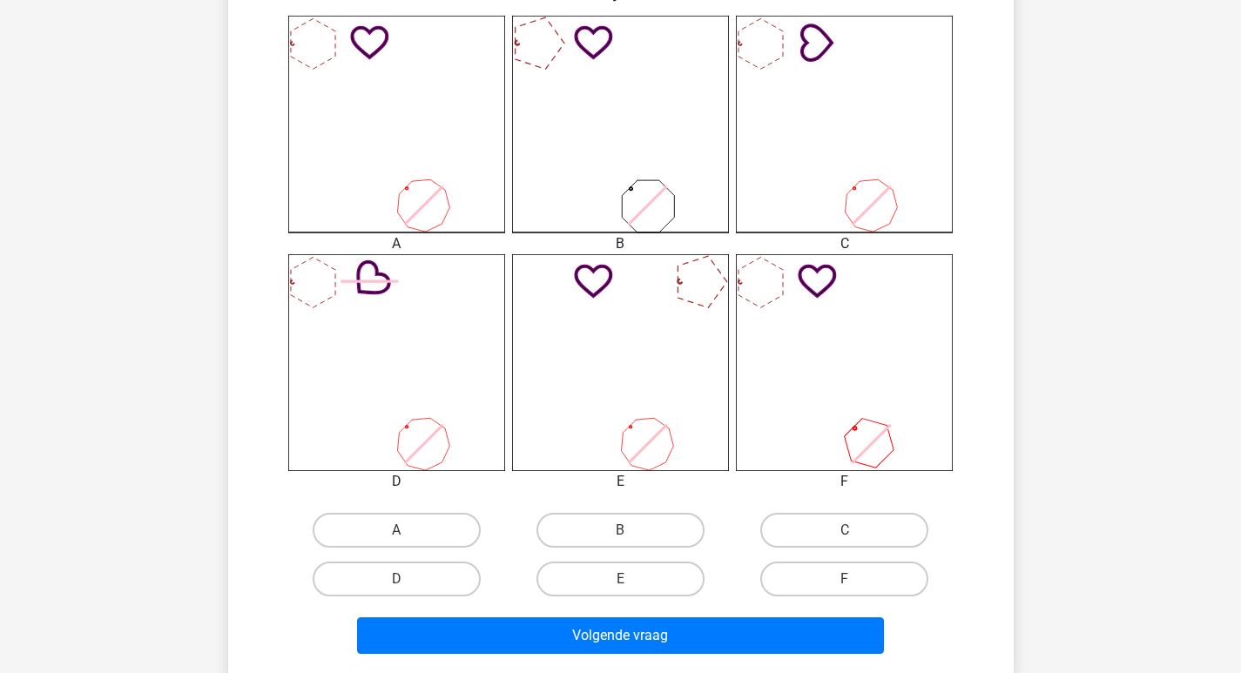
scroll to position [522, 0]
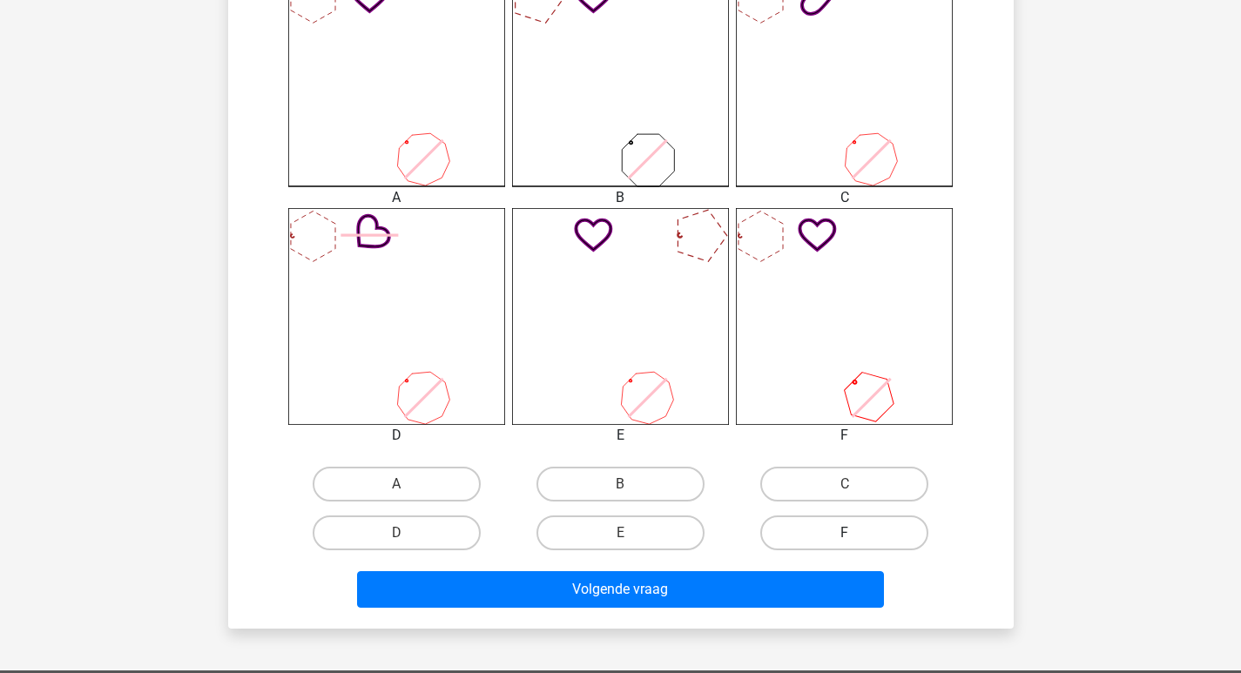
click at [836, 531] on label "F" at bounding box center [844, 532] width 168 height 35
click at [845, 533] on input "F" at bounding box center [850, 538] width 11 height 11
radio input "true"
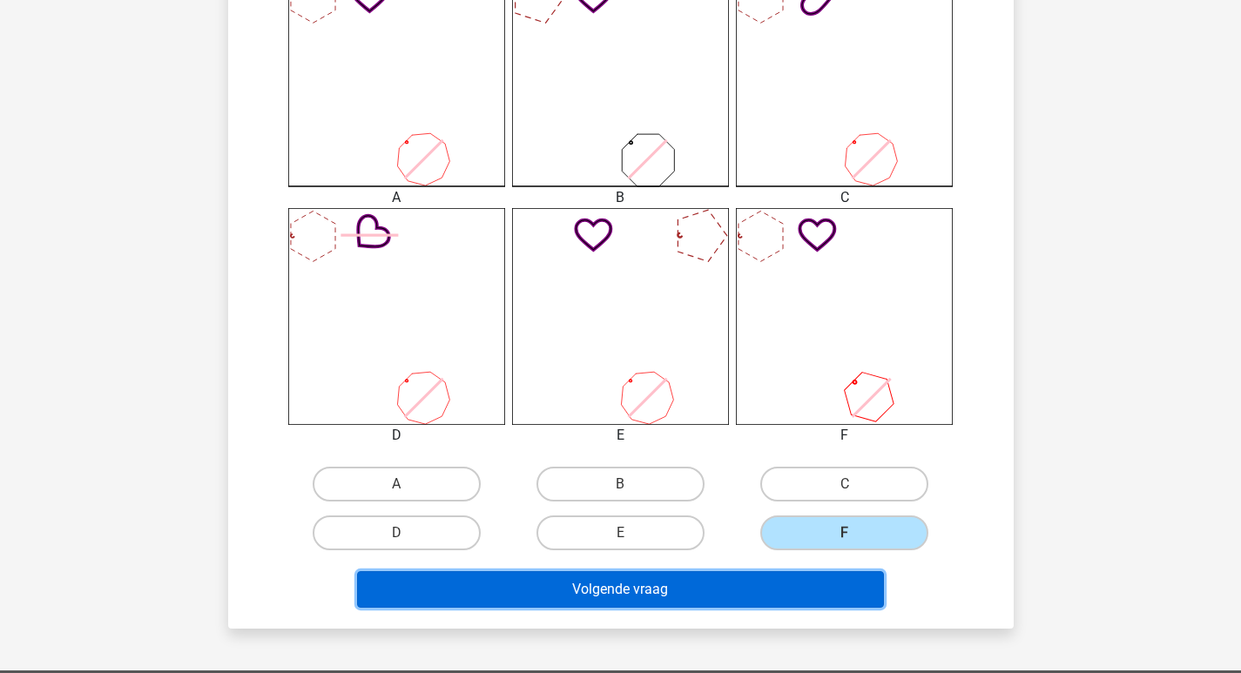
click at [796, 572] on button "Volgende vraag" at bounding box center [620, 589] width 527 height 37
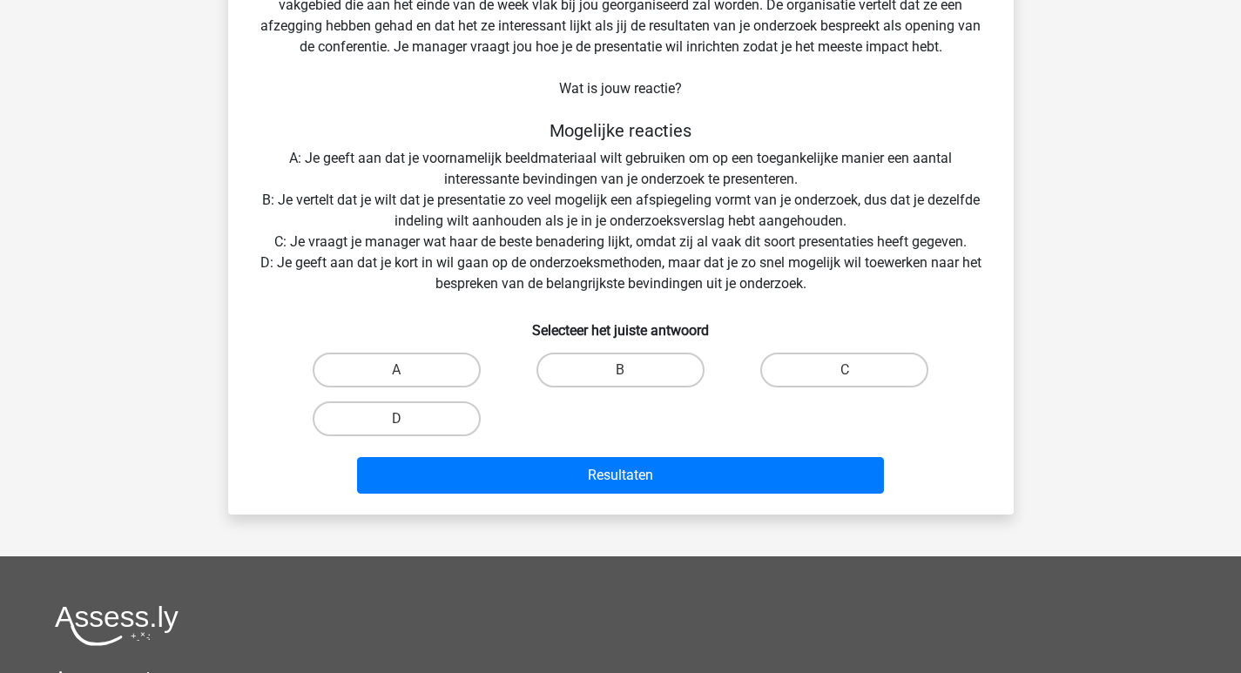
scroll to position [80, 0]
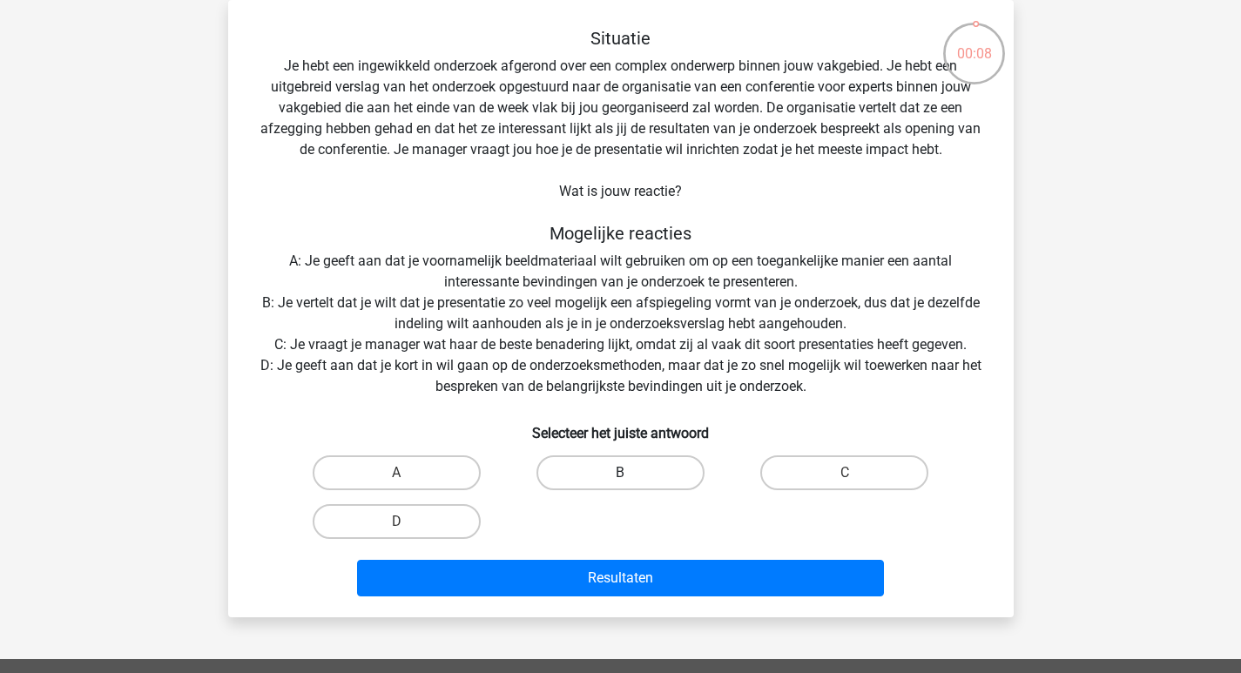
click at [652, 472] on label "B" at bounding box center [620, 472] width 168 height 35
click at [631, 473] on input "B" at bounding box center [625, 478] width 11 height 11
radio input "true"
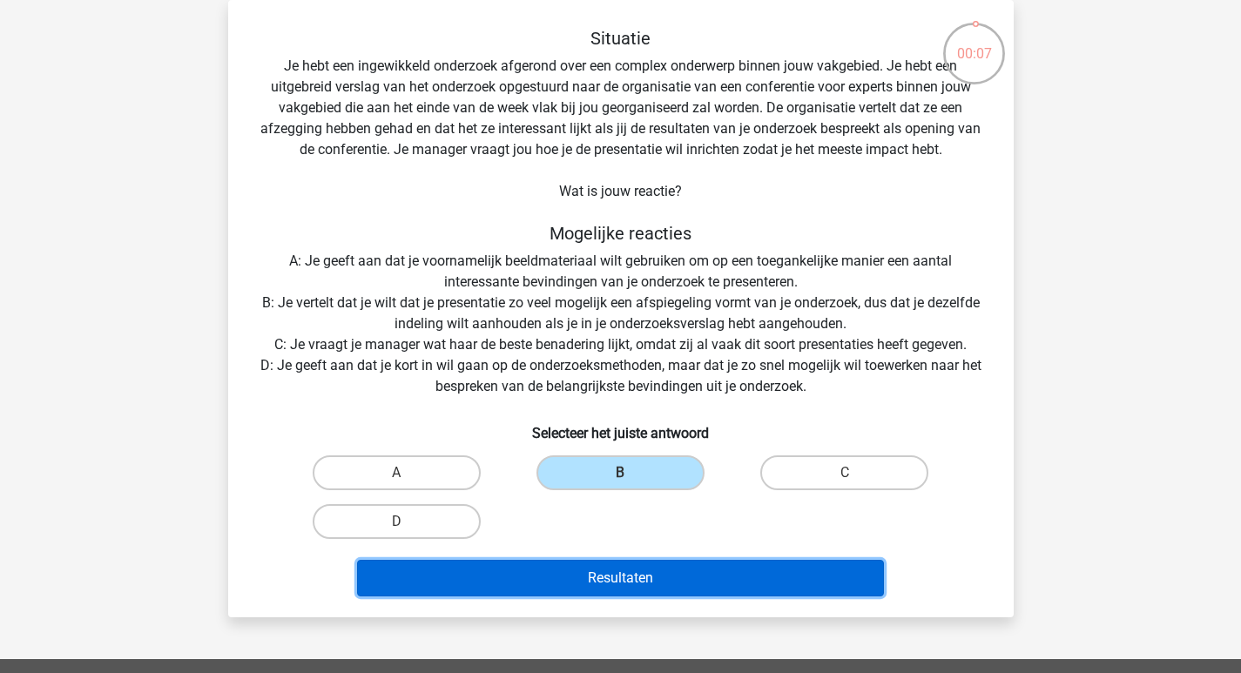
click at [653, 578] on button "Resultaten" at bounding box center [620, 578] width 527 height 37
